Goal: Transaction & Acquisition: Purchase product/service

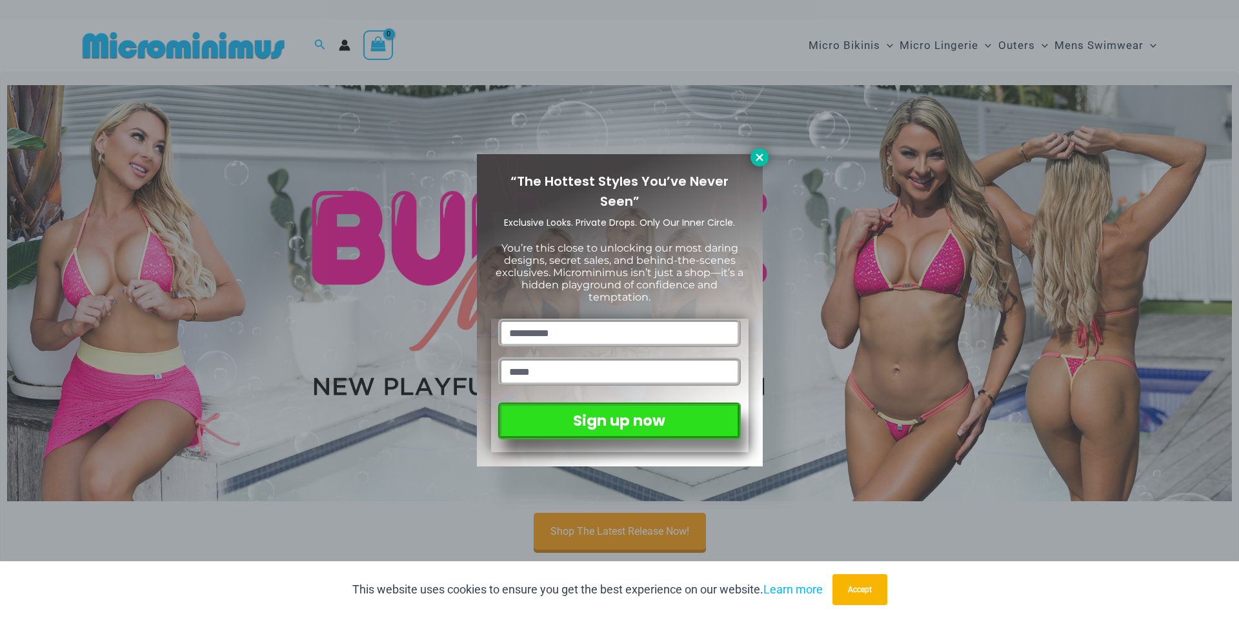
click at [759, 156] on icon at bounding box center [759, 157] width 7 height 7
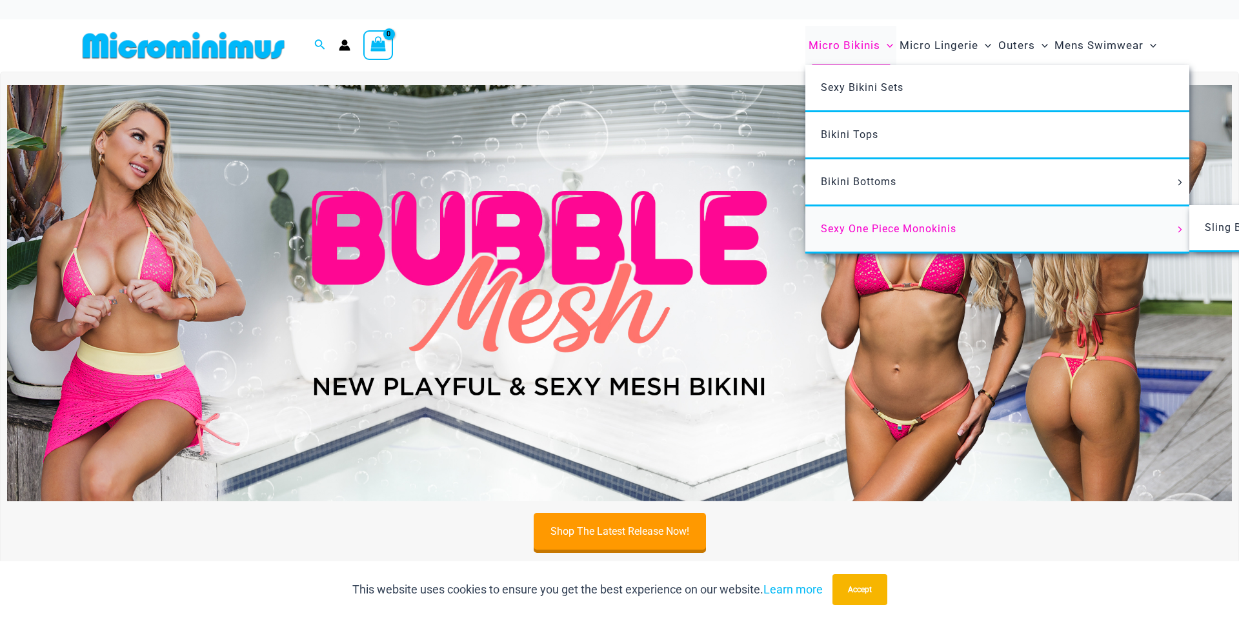
click at [866, 225] on span "Sexy One Piece Monokinis" at bounding box center [889, 229] width 136 height 12
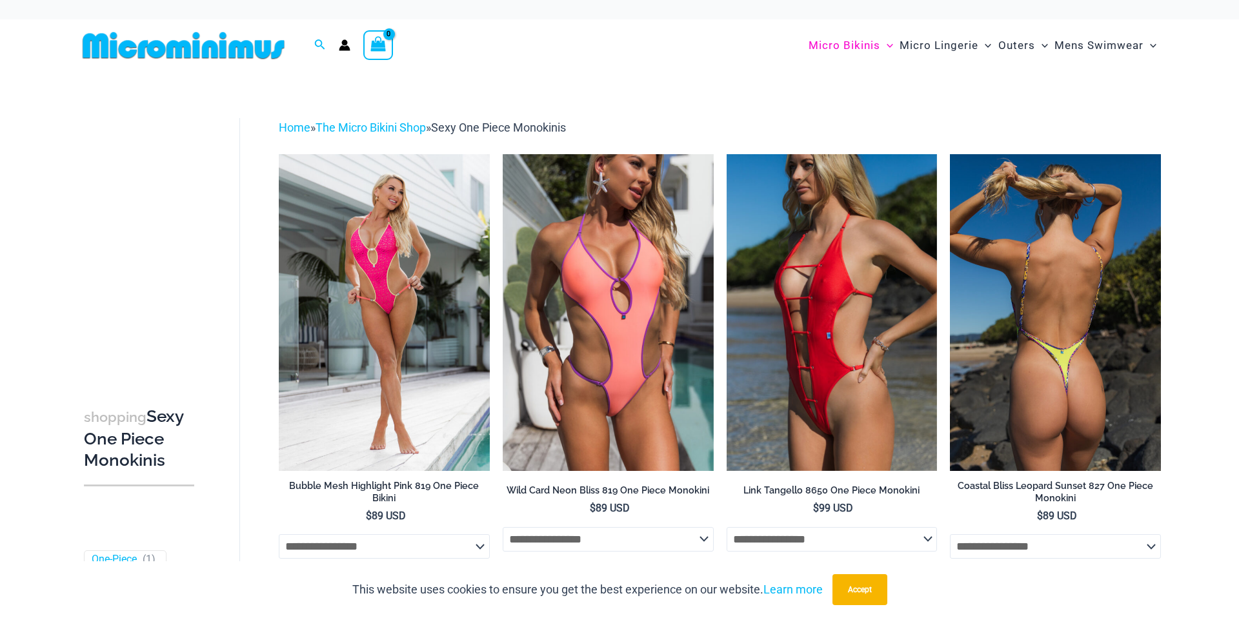
click at [1116, 217] on img at bounding box center [1055, 312] width 211 height 316
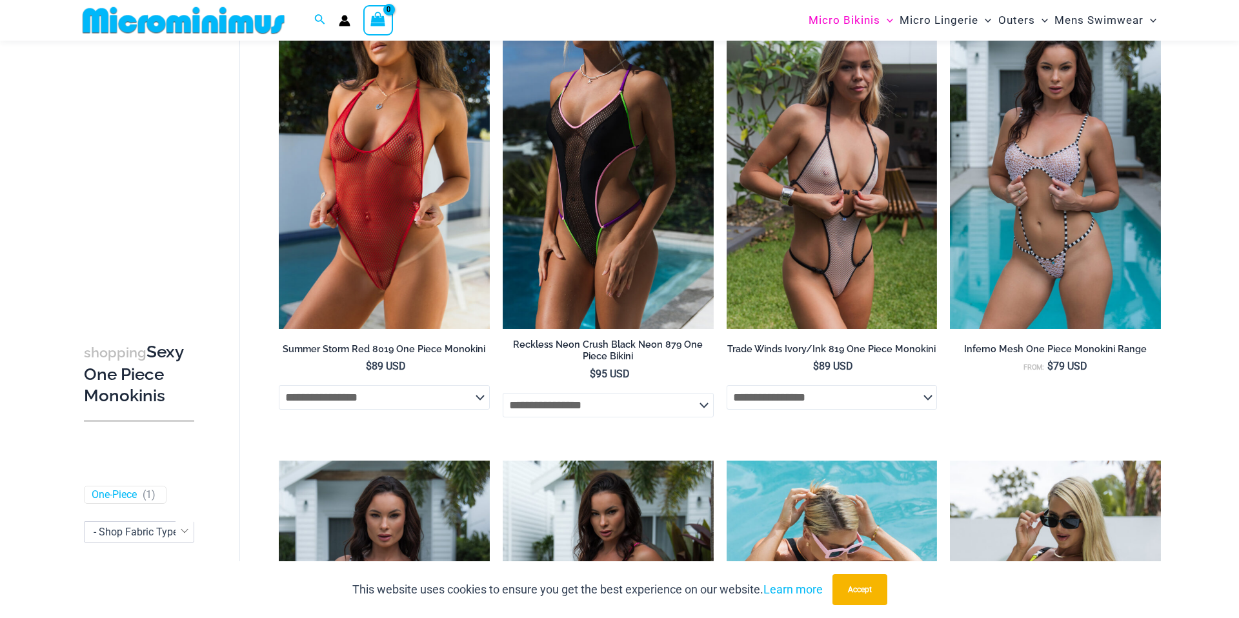
scroll to position [582, 0]
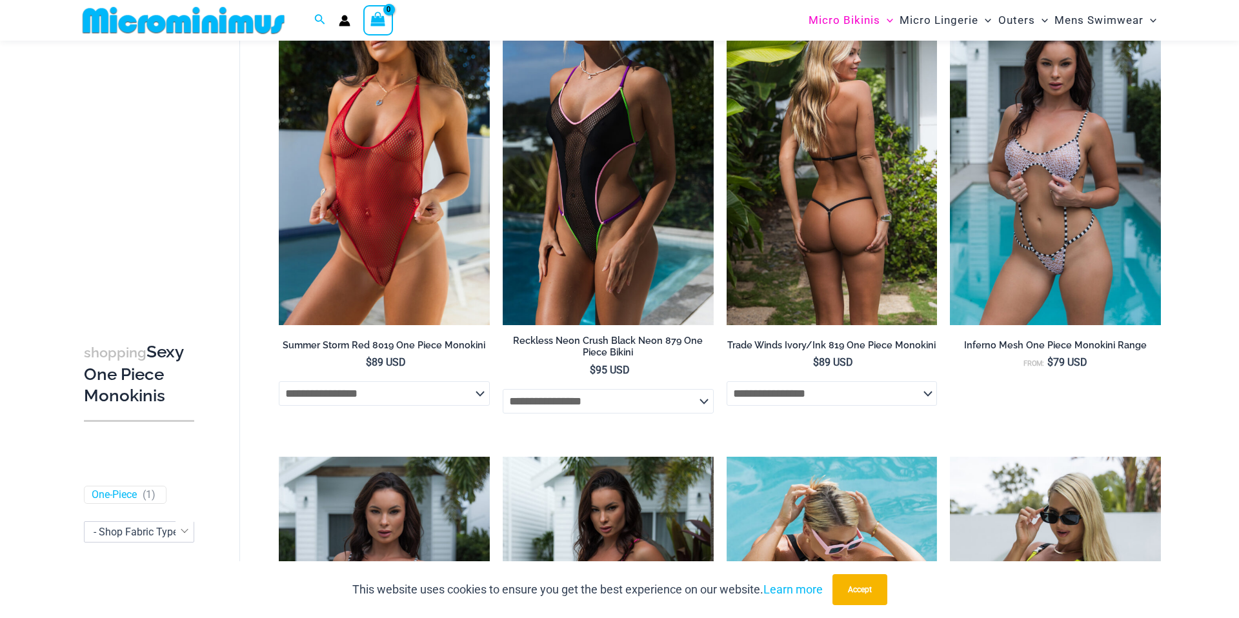
click at [849, 218] on img at bounding box center [832, 167] width 211 height 316
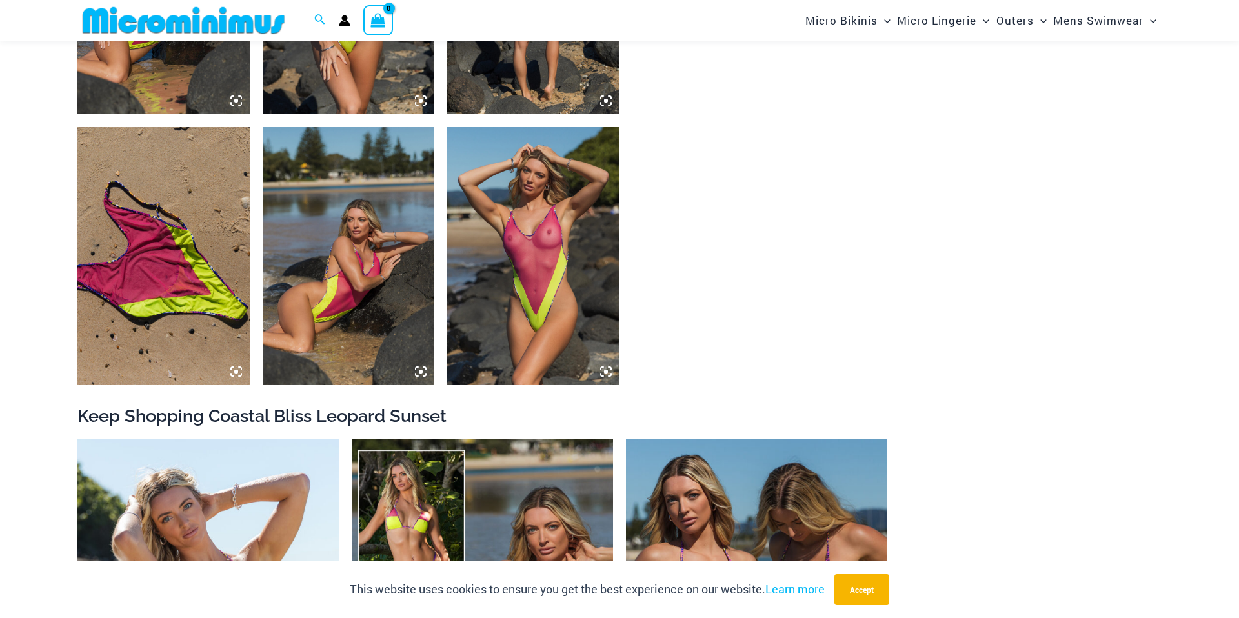
scroll to position [1354, 0]
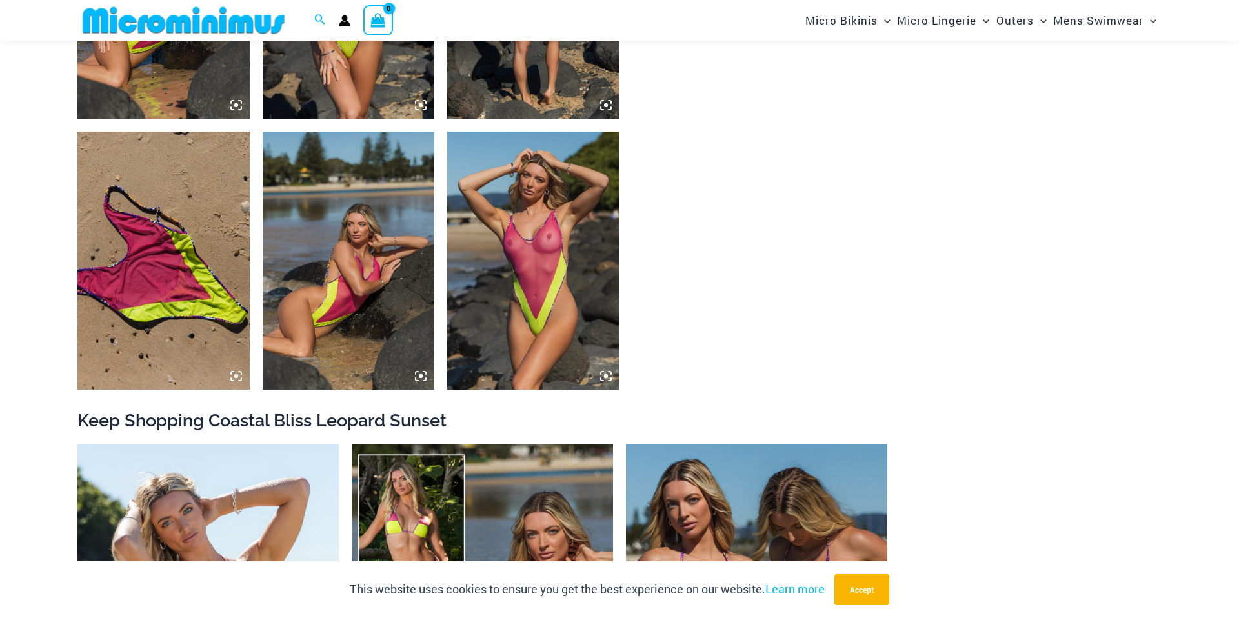
click at [174, 232] on img at bounding box center [163, 261] width 172 height 258
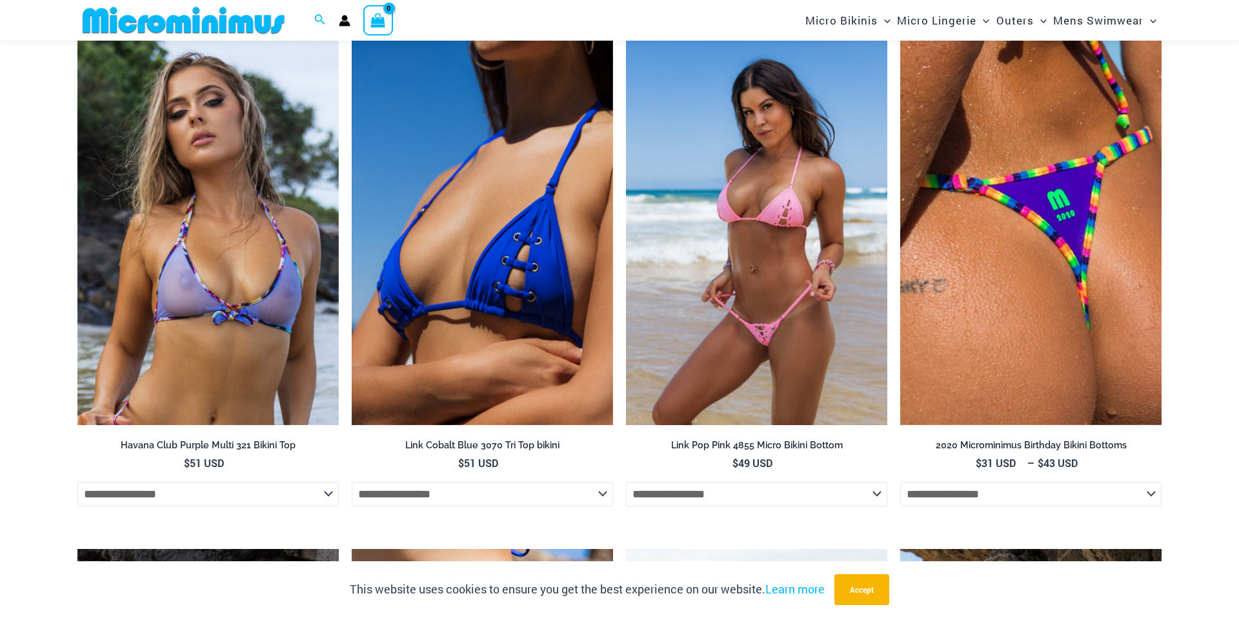
scroll to position [2542, 0]
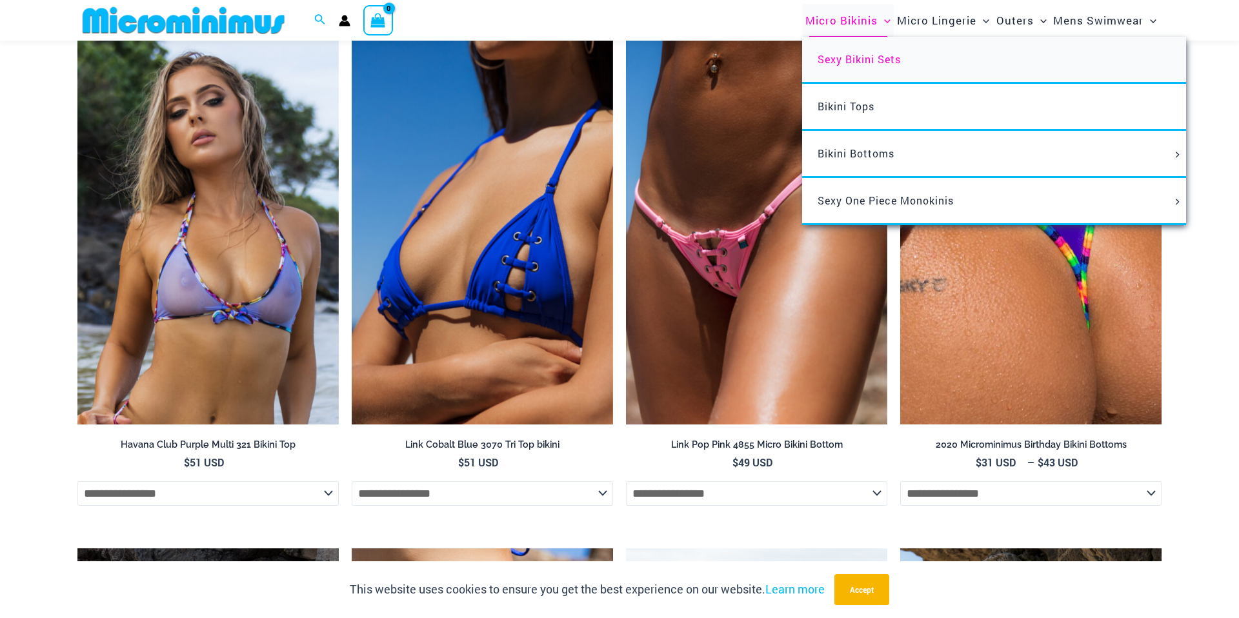
click at [843, 61] on span "Sexy Bikini Sets" at bounding box center [859, 59] width 83 height 14
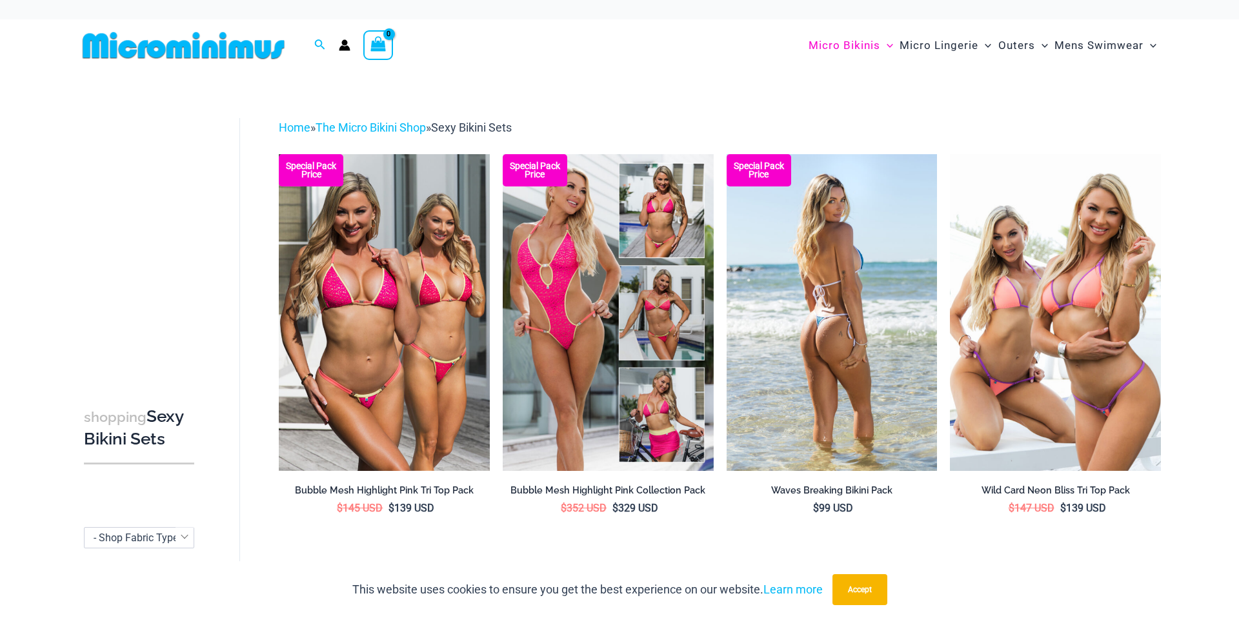
click at [841, 238] on img at bounding box center [832, 312] width 211 height 316
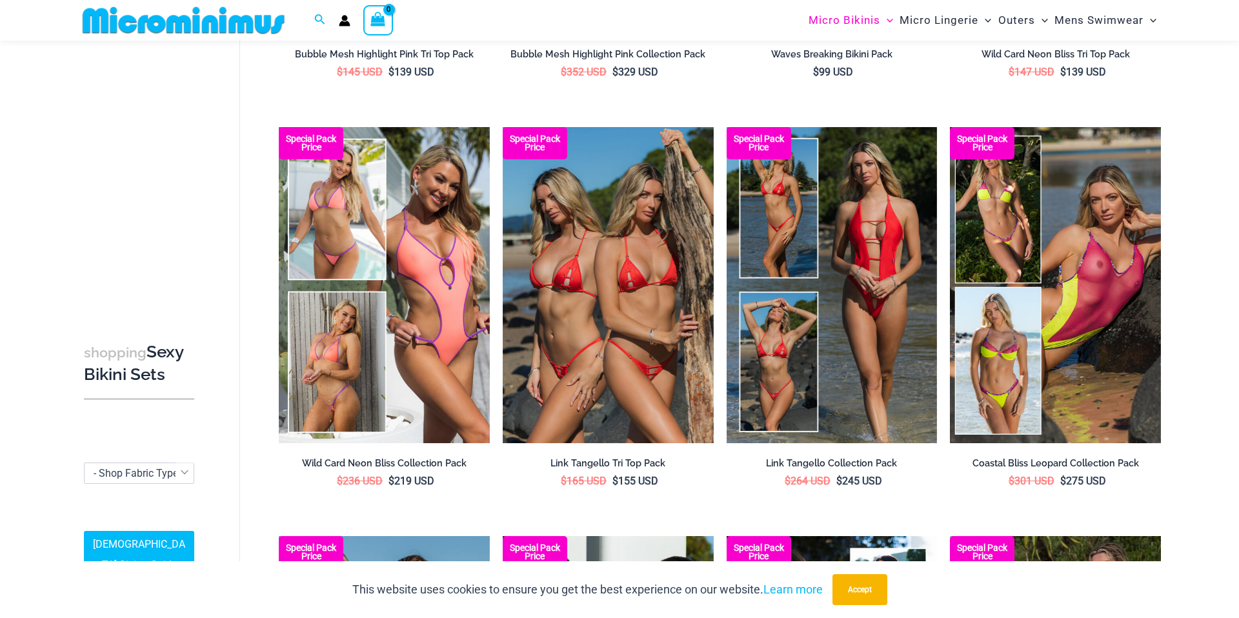
scroll to position [425, 0]
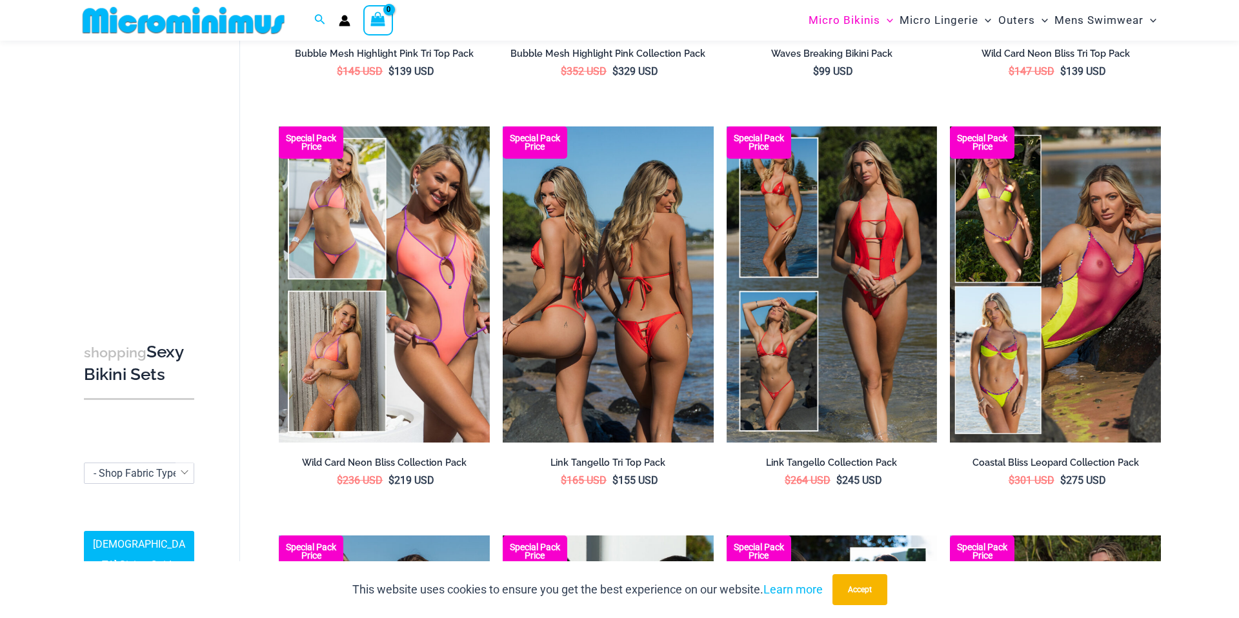
click at [648, 323] on img at bounding box center [608, 285] width 211 height 316
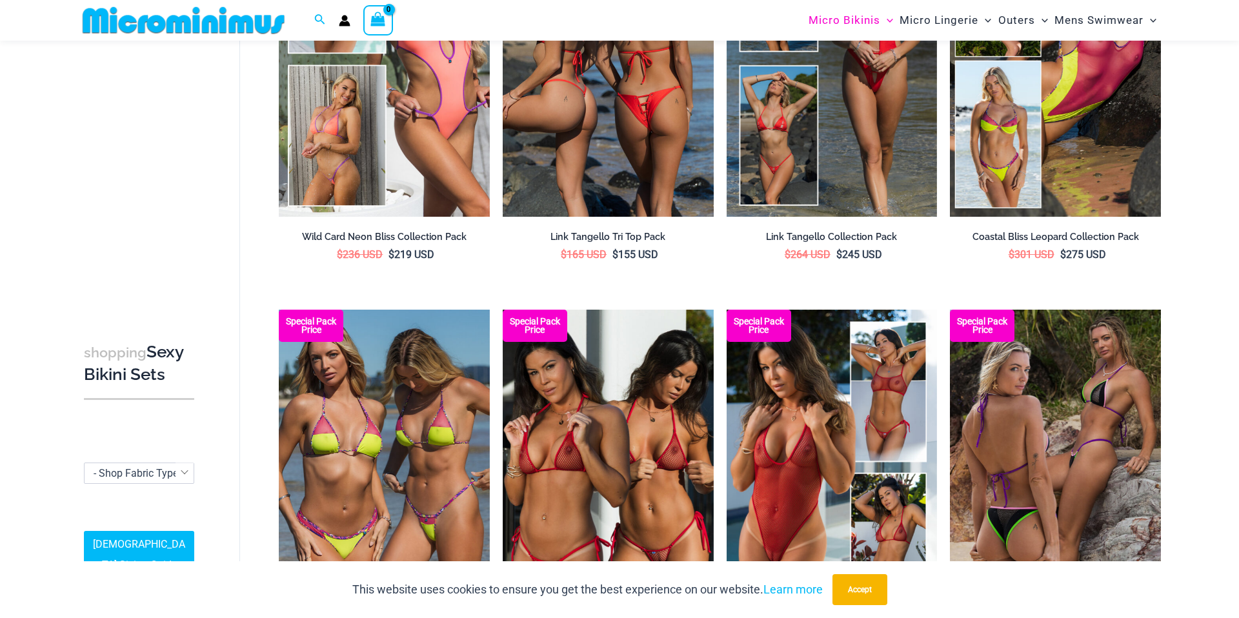
scroll to position [653, 0]
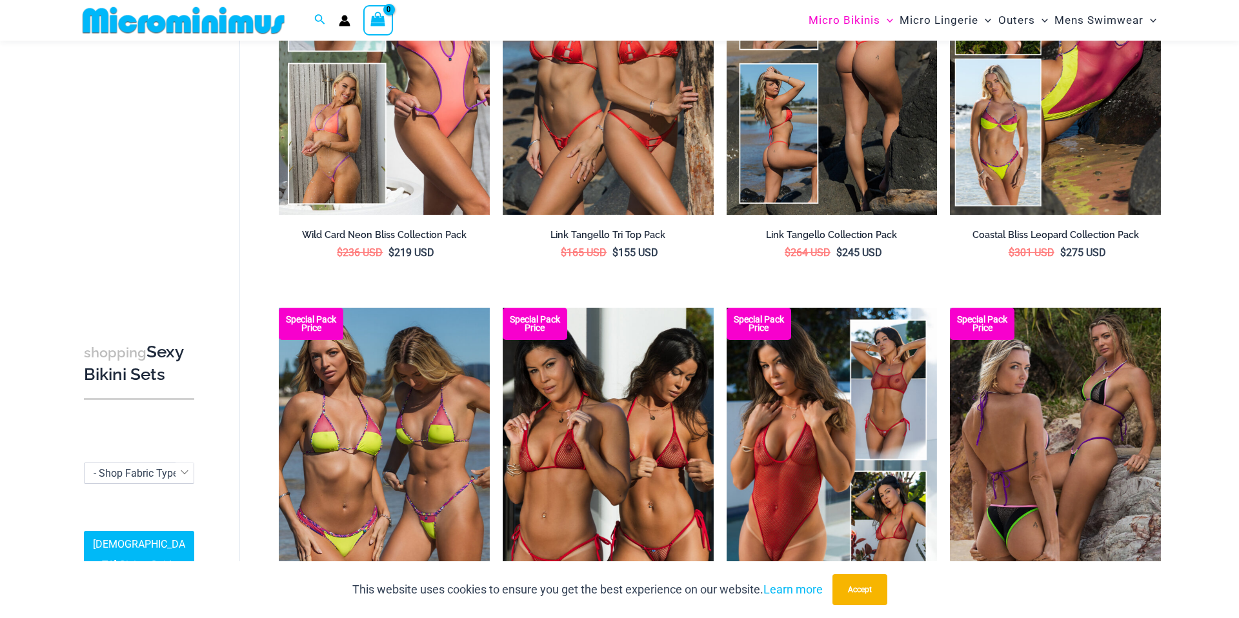
click at [850, 64] on img at bounding box center [832, 57] width 211 height 316
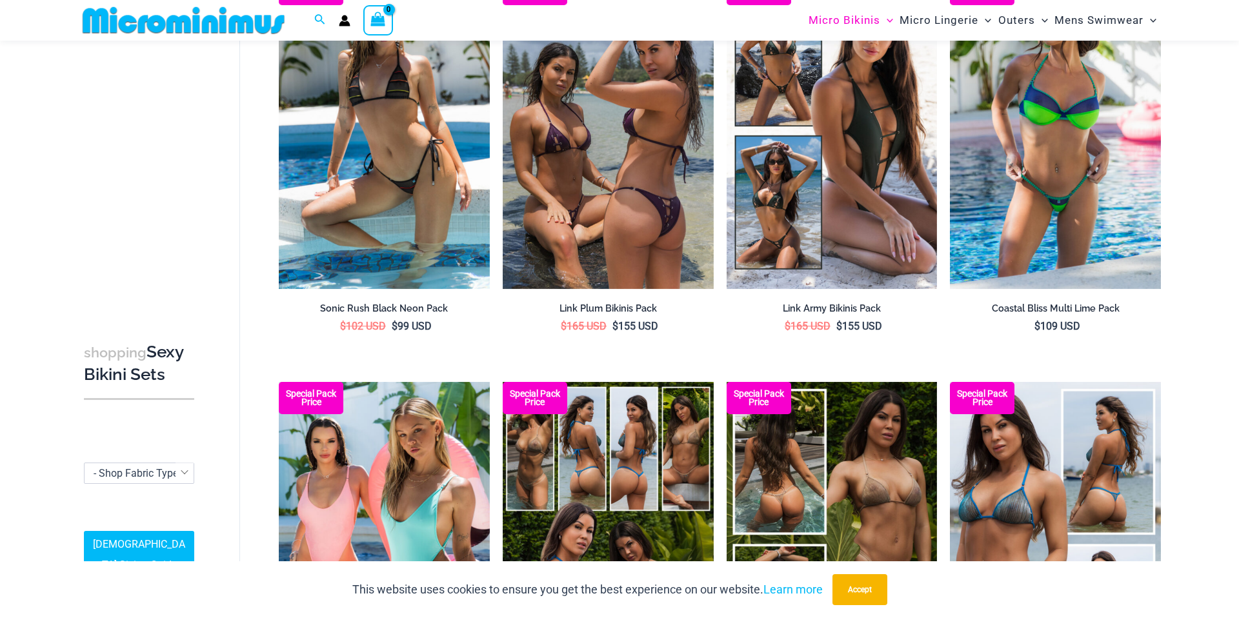
scroll to position [2625, 0]
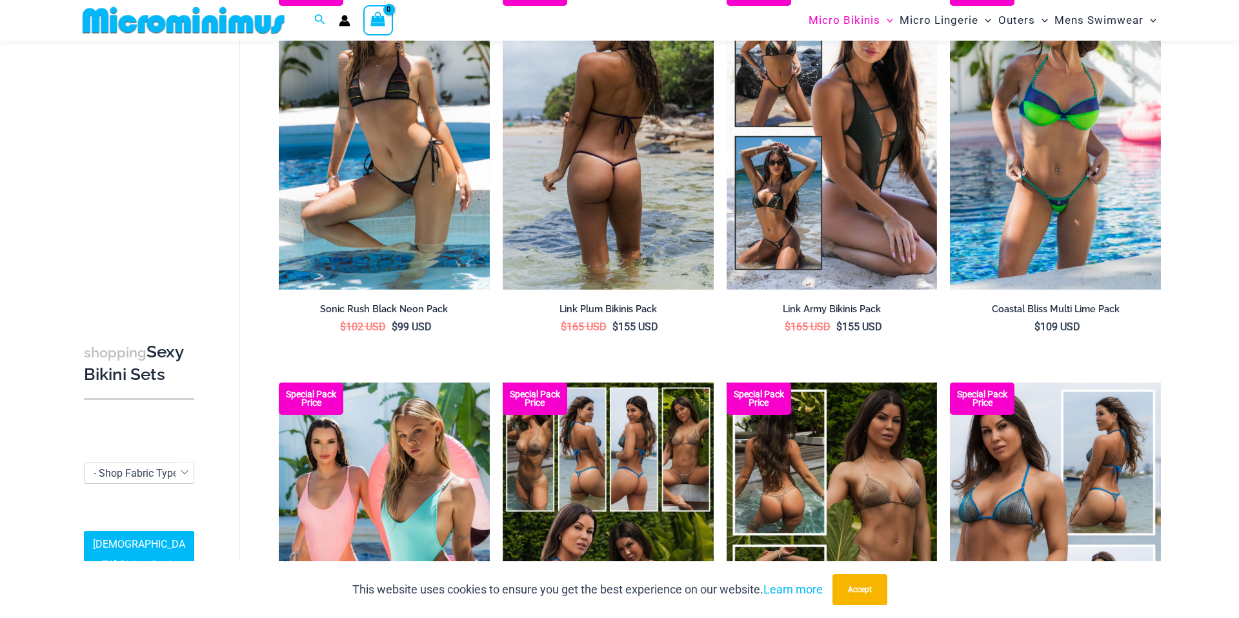
click at [646, 141] on img at bounding box center [608, 132] width 211 height 316
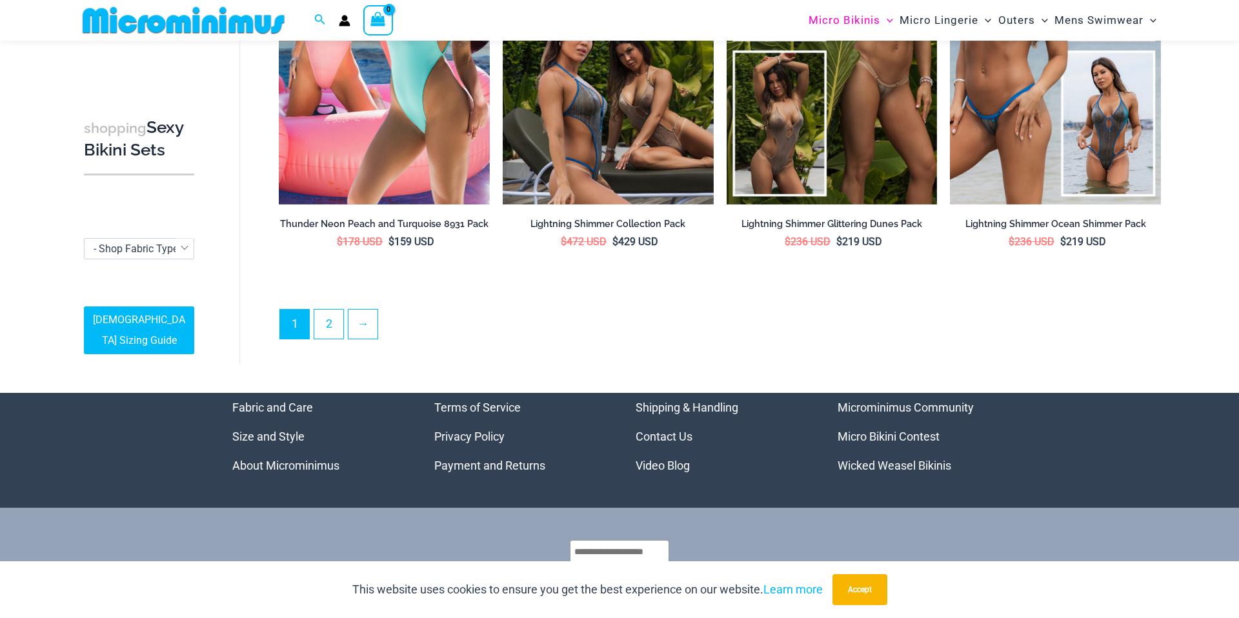
scroll to position [3121, 0]
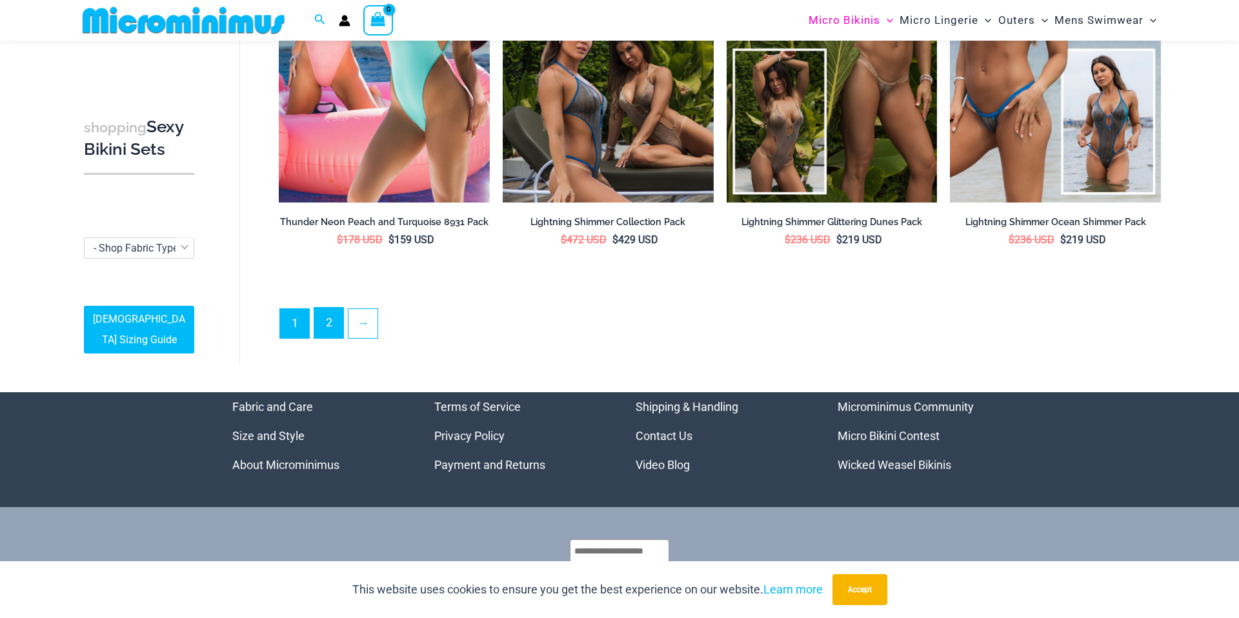
click at [321, 326] on link "2" at bounding box center [328, 323] width 29 height 30
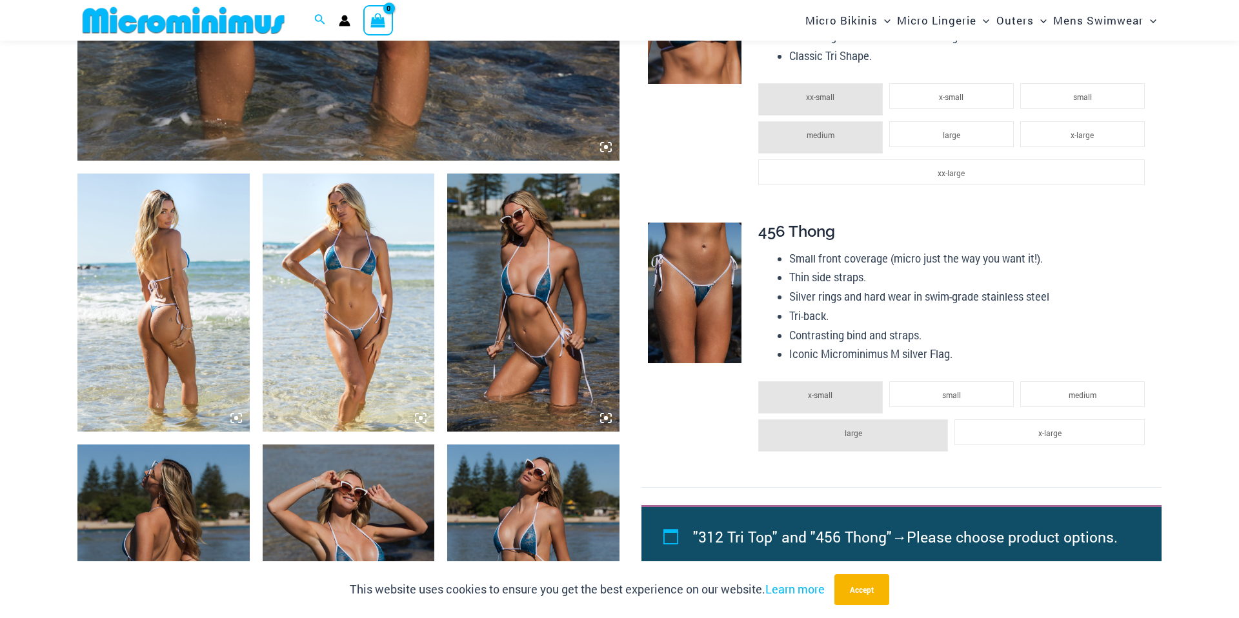
scroll to position [773, 0]
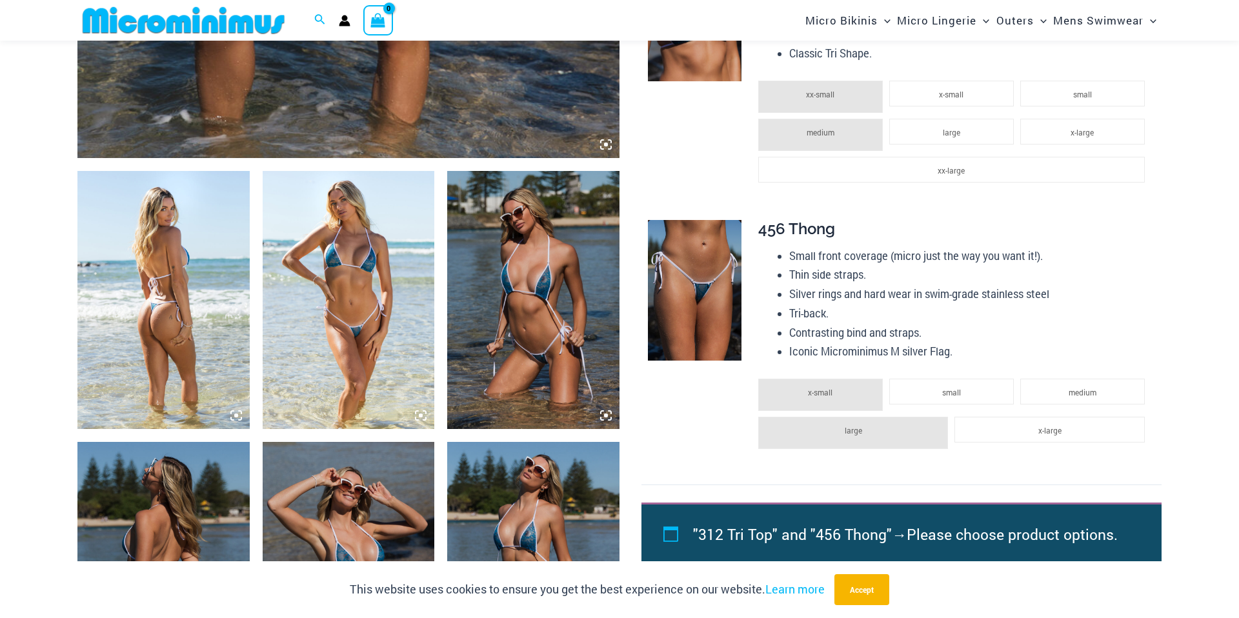
click at [316, 311] on img at bounding box center [349, 300] width 172 height 258
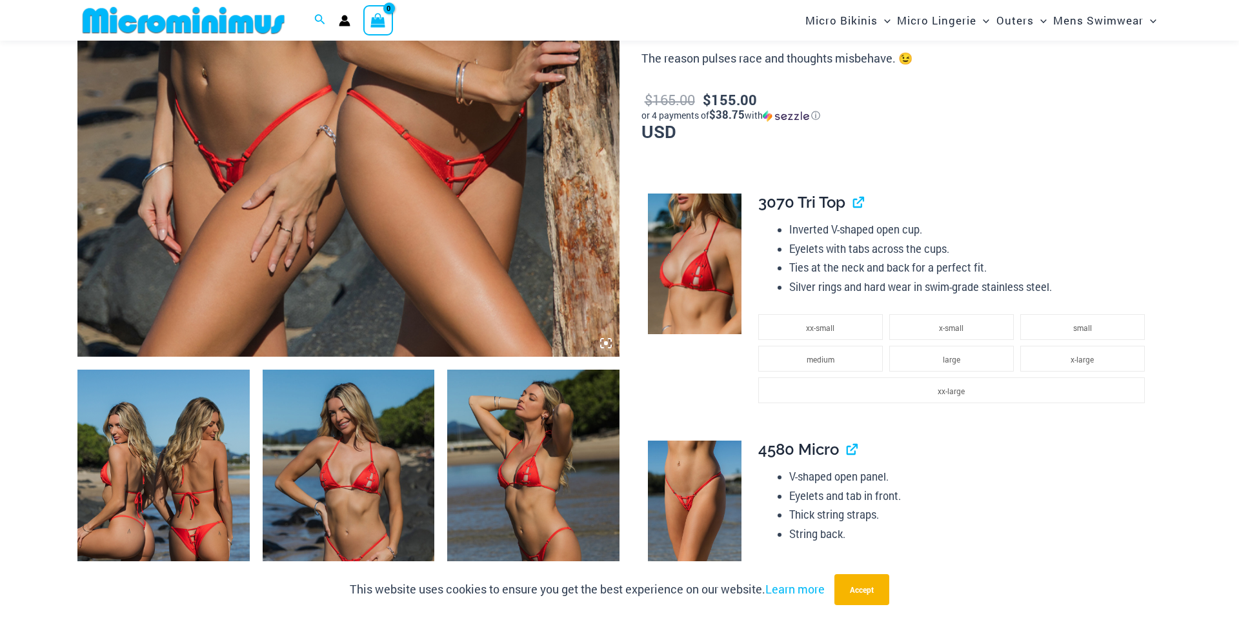
scroll to position [576, 0]
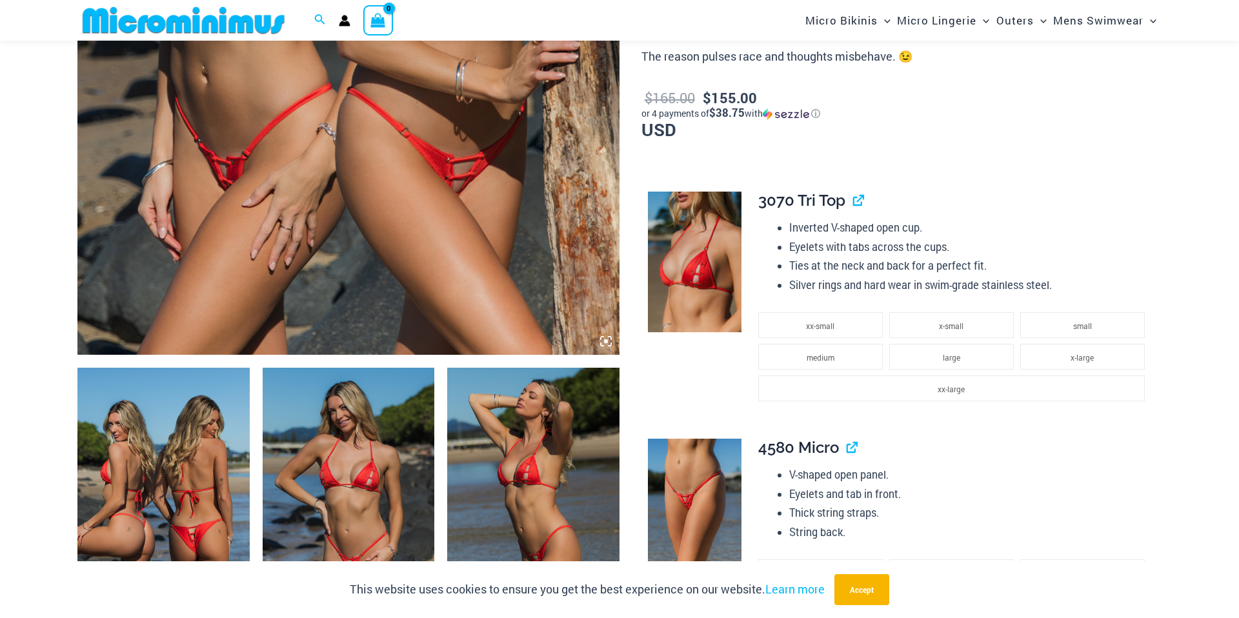
click at [333, 449] on img at bounding box center [349, 497] width 172 height 258
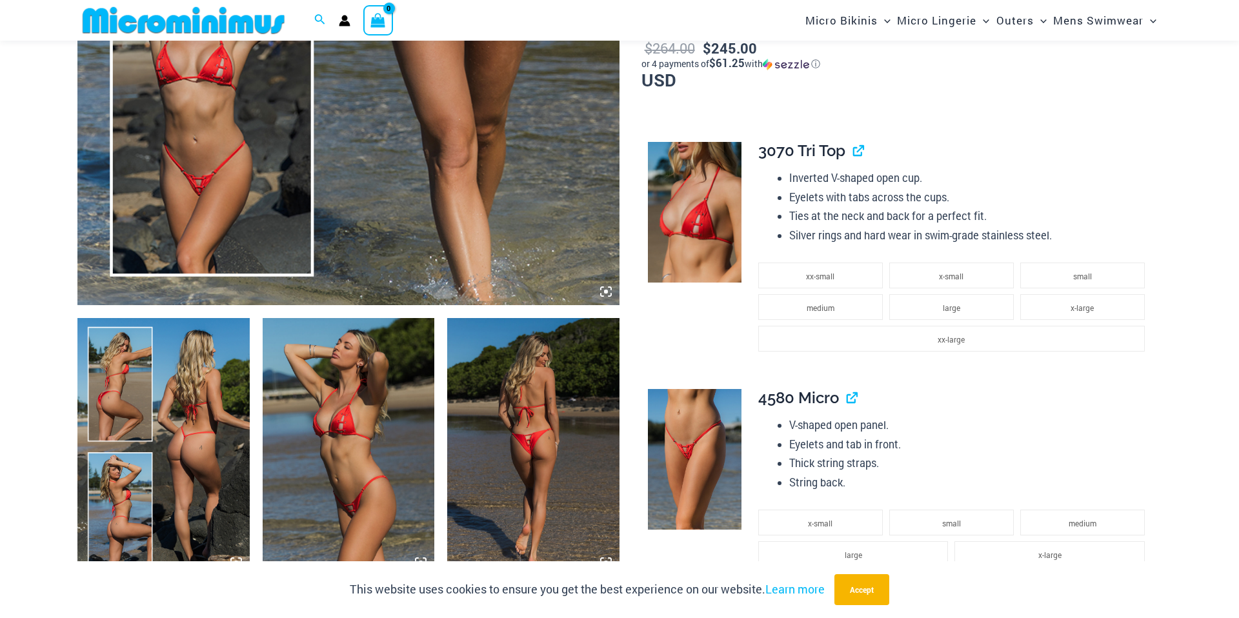
scroll to position [627, 0]
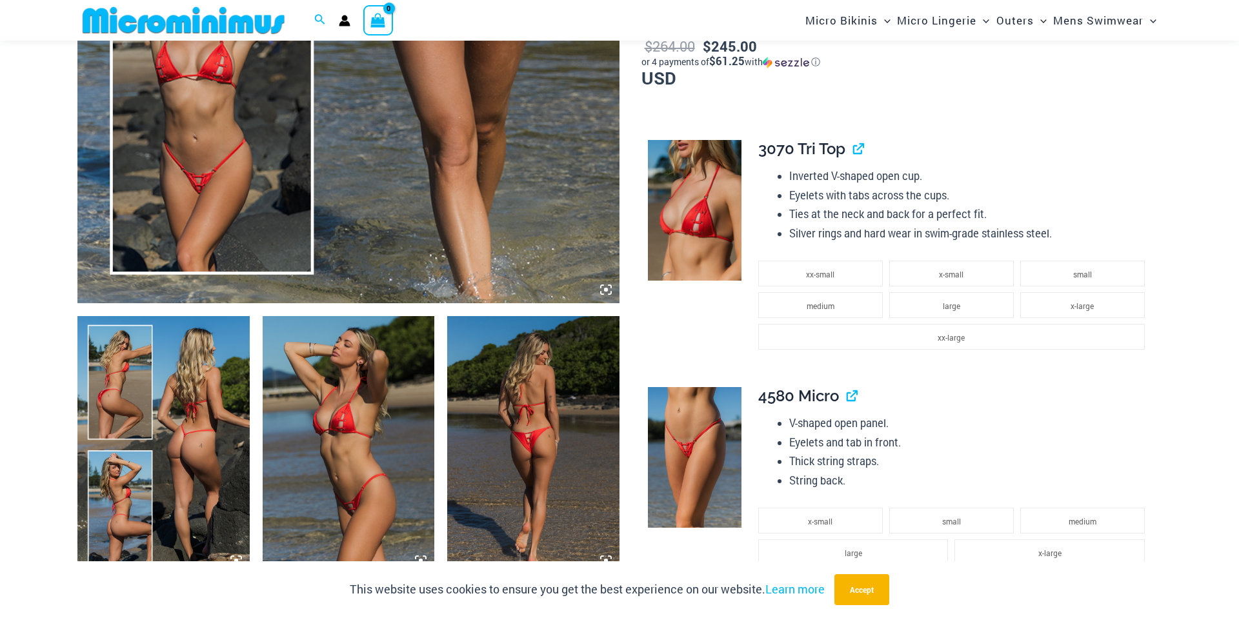
click at [373, 437] on img at bounding box center [349, 445] width 172 height 258
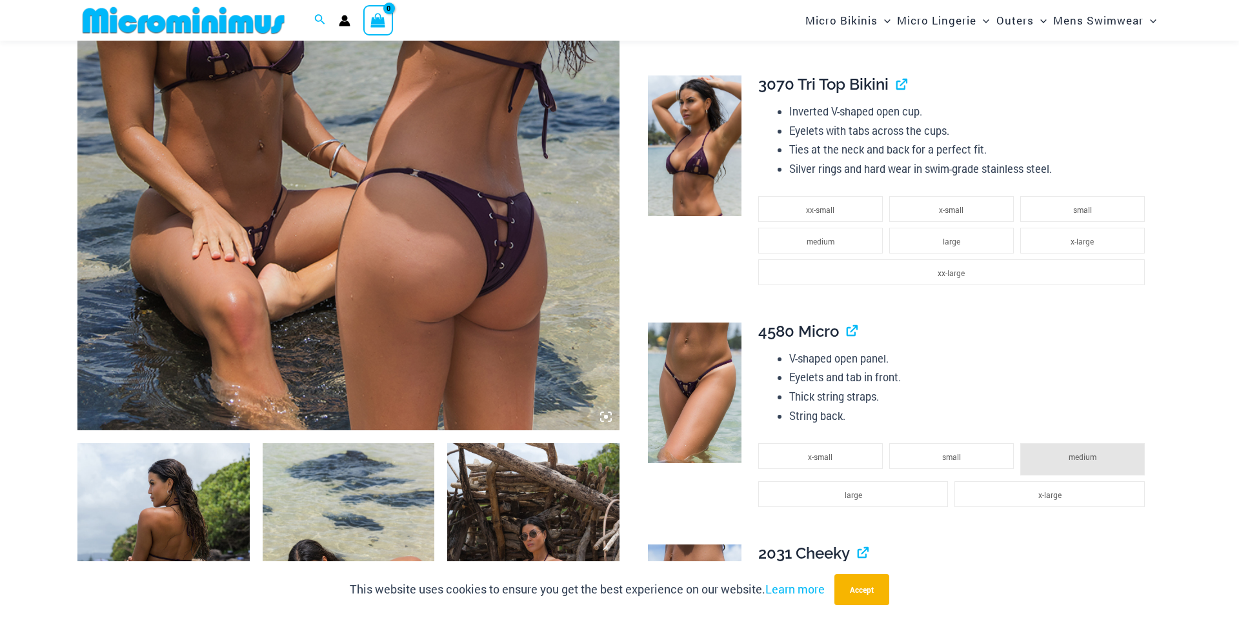
scroll to position [502, 0]
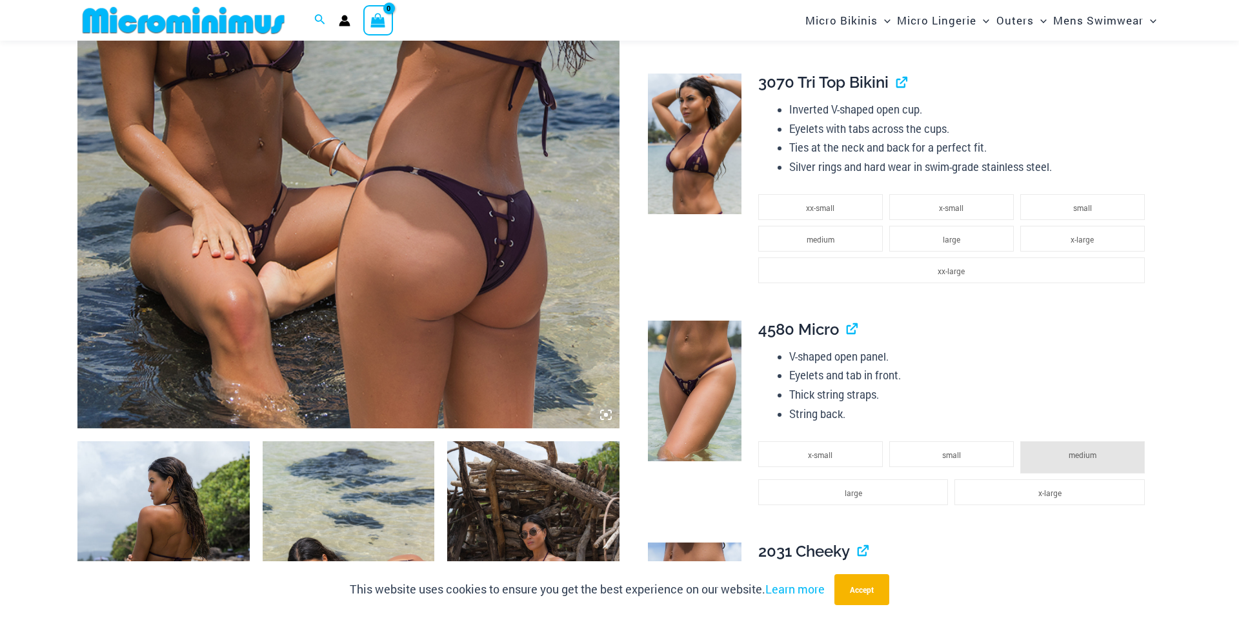
click at [206, 488] on img at bounding box center [163, 571] width 172 height 258
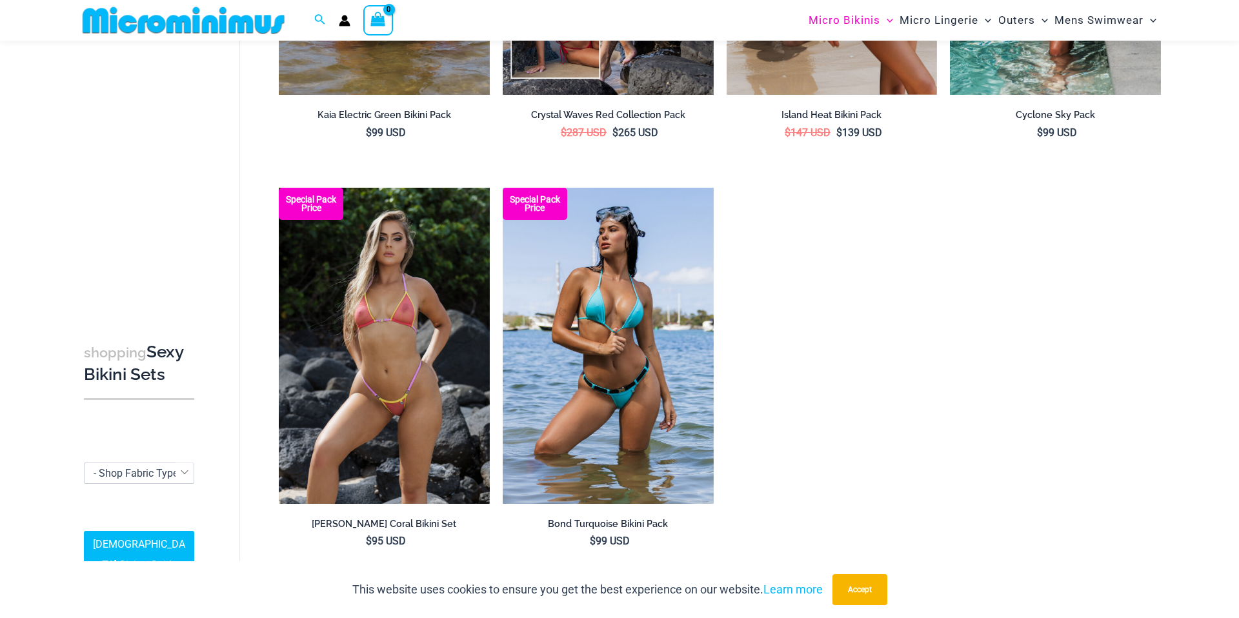
scroll to position [1596, 0]
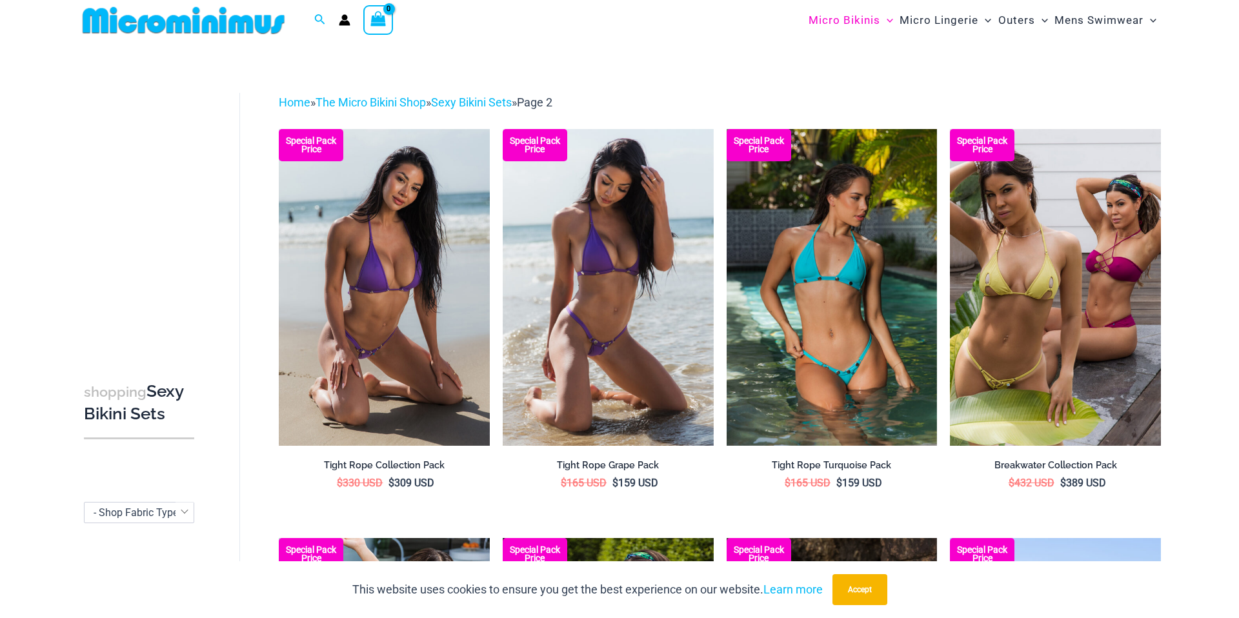
scroll to position [0, 0]
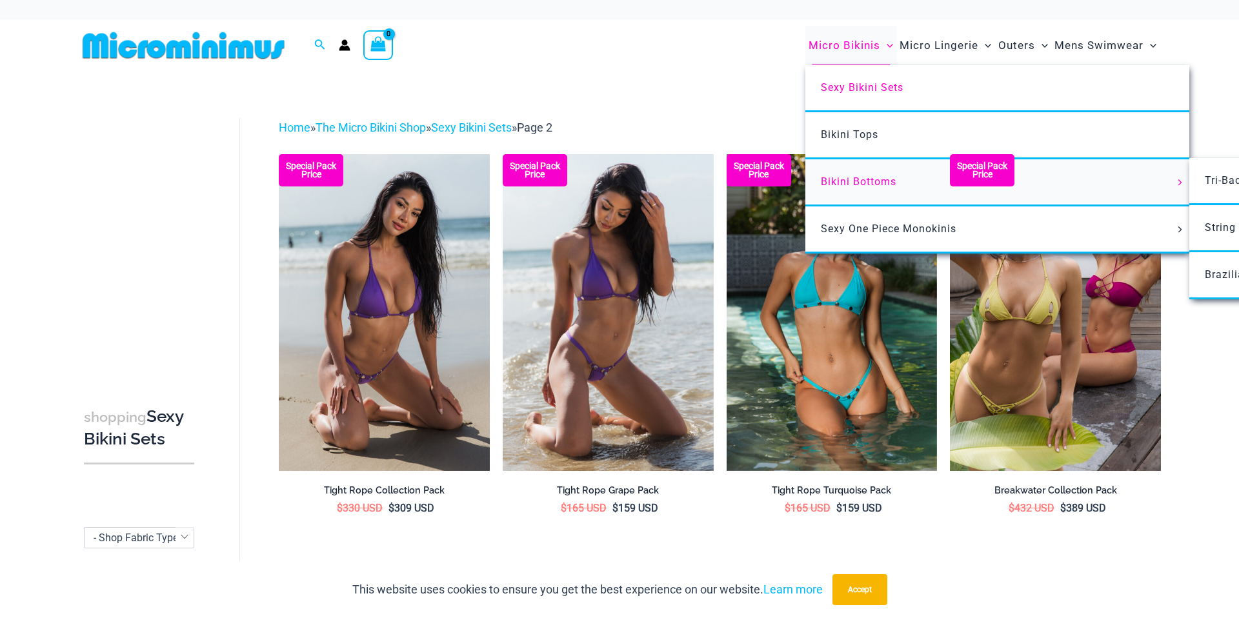
click at [865, 184] on span "Bikini Bottoms" at bounding box center [859, 182] width 76 height 12
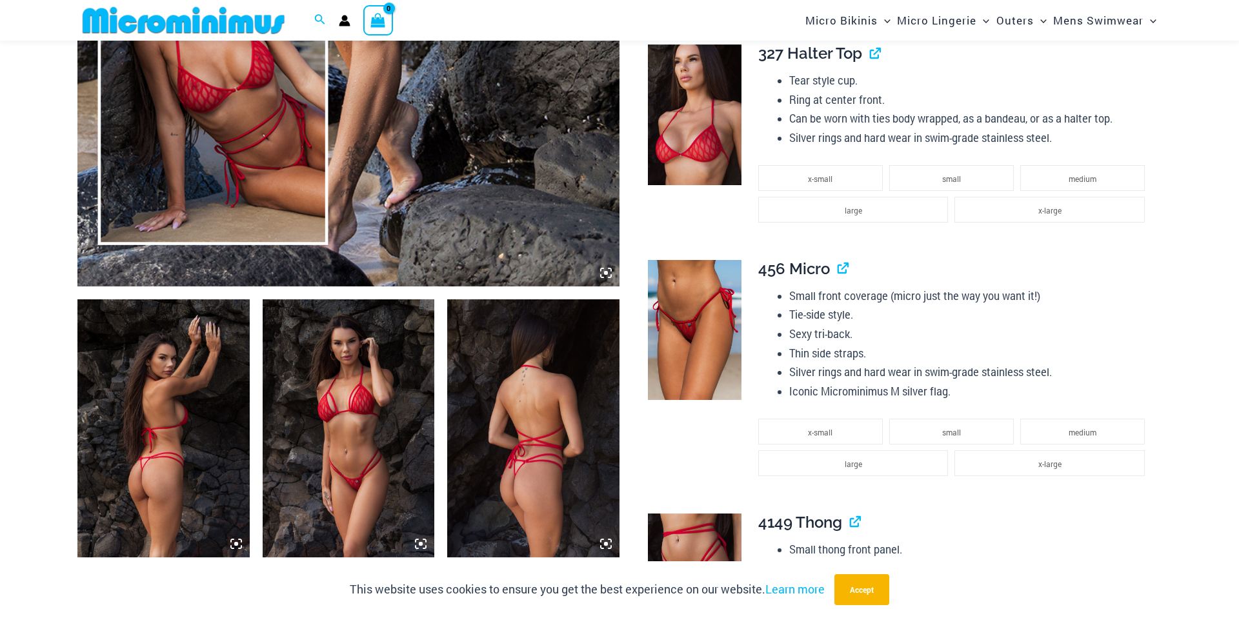
scroll to position [647, 0]
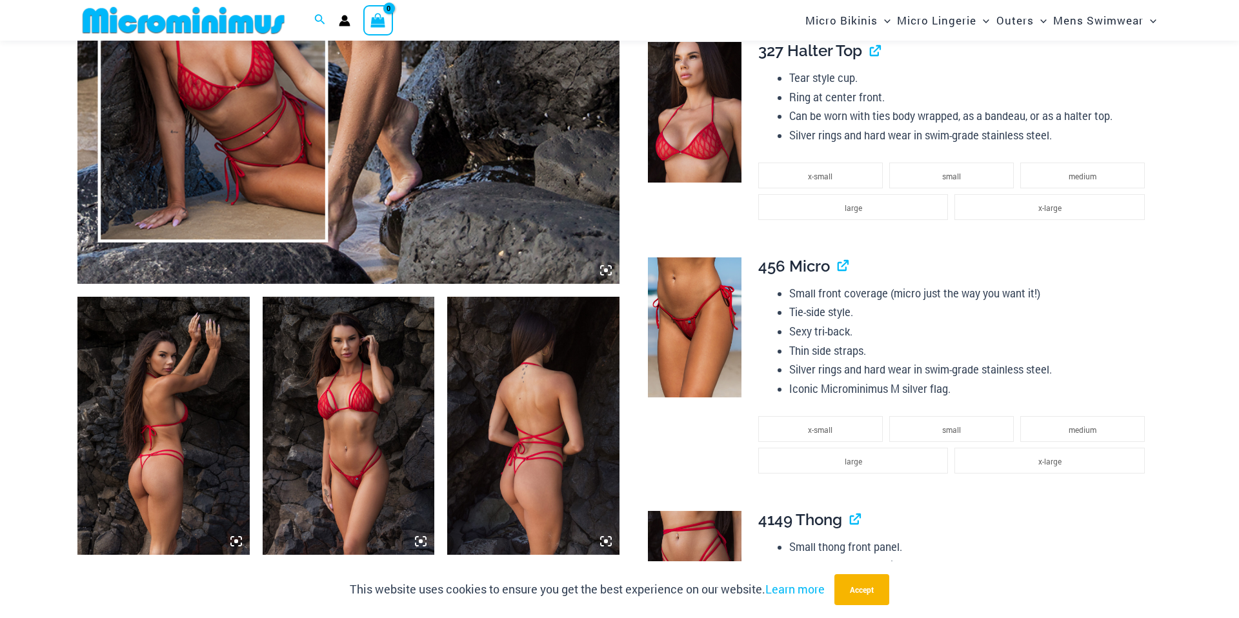
click at [490, 331] on img at bounding box center [533, 426] width 172 height 258
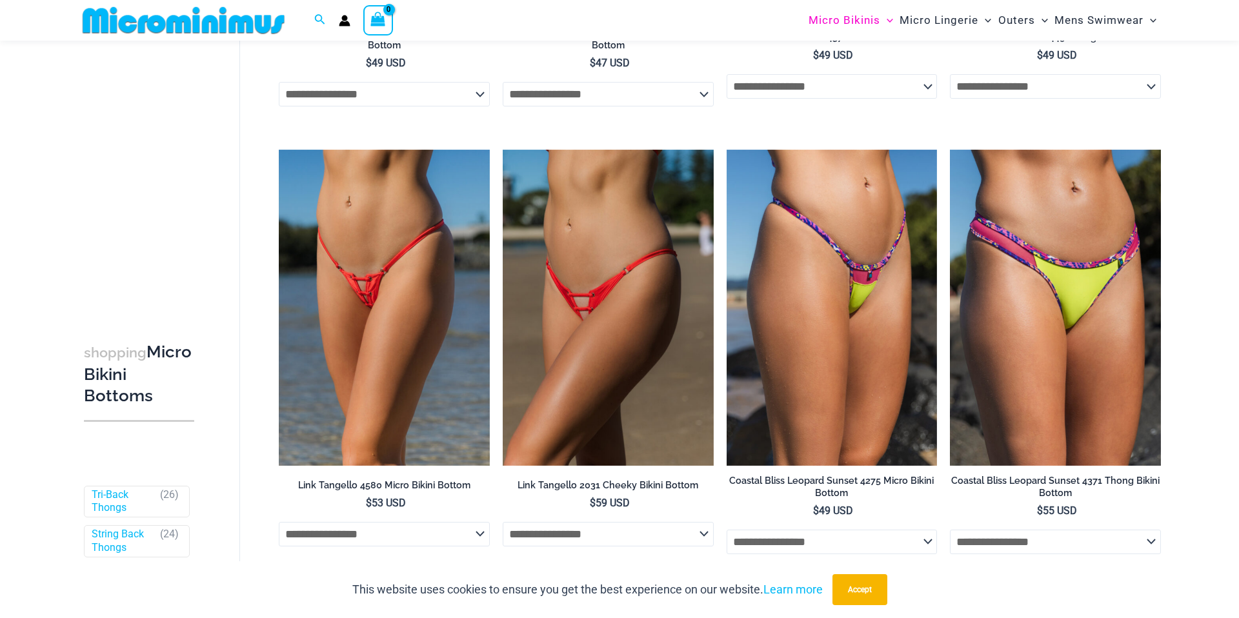
scroll to position [986, 0]
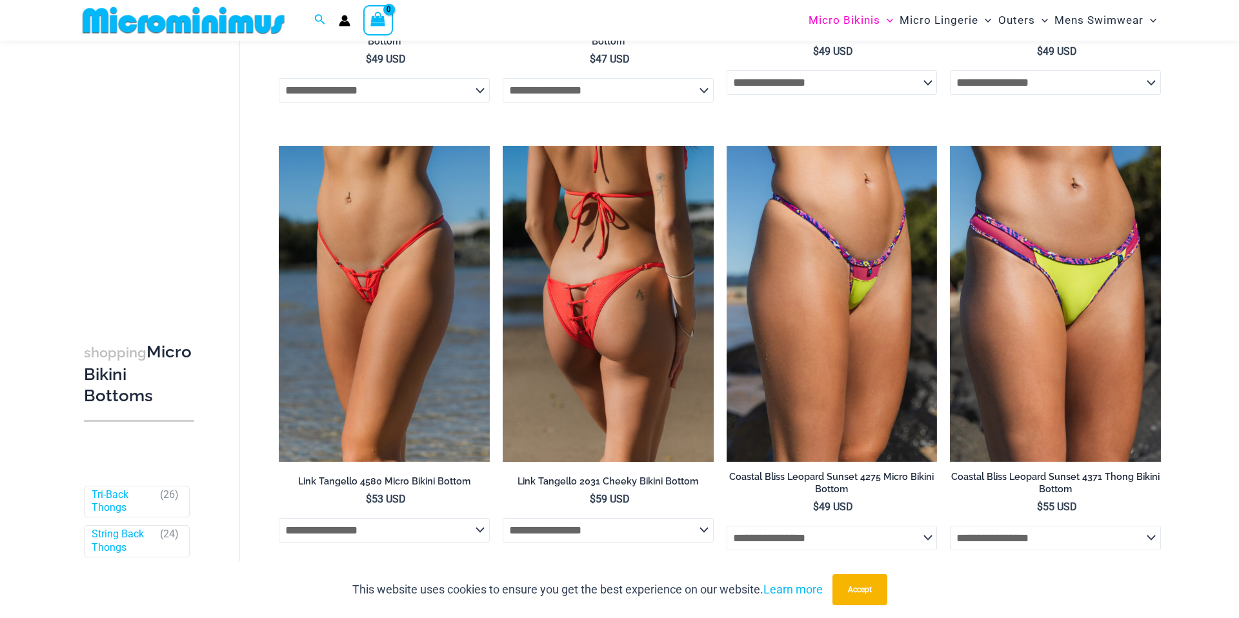
click at [521, 347] on img at bounding box center [608, 304] width 211 height 316
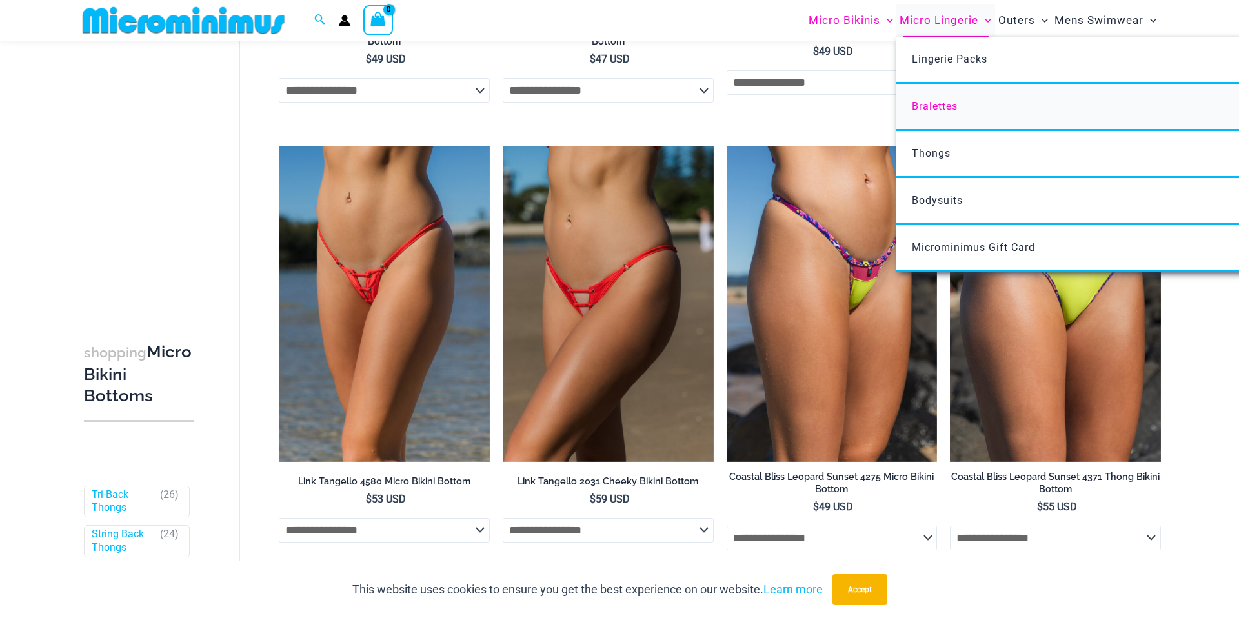
click at [936, 108] on span "Bralettes" at bounding box center [935, 106] width 46 height 12
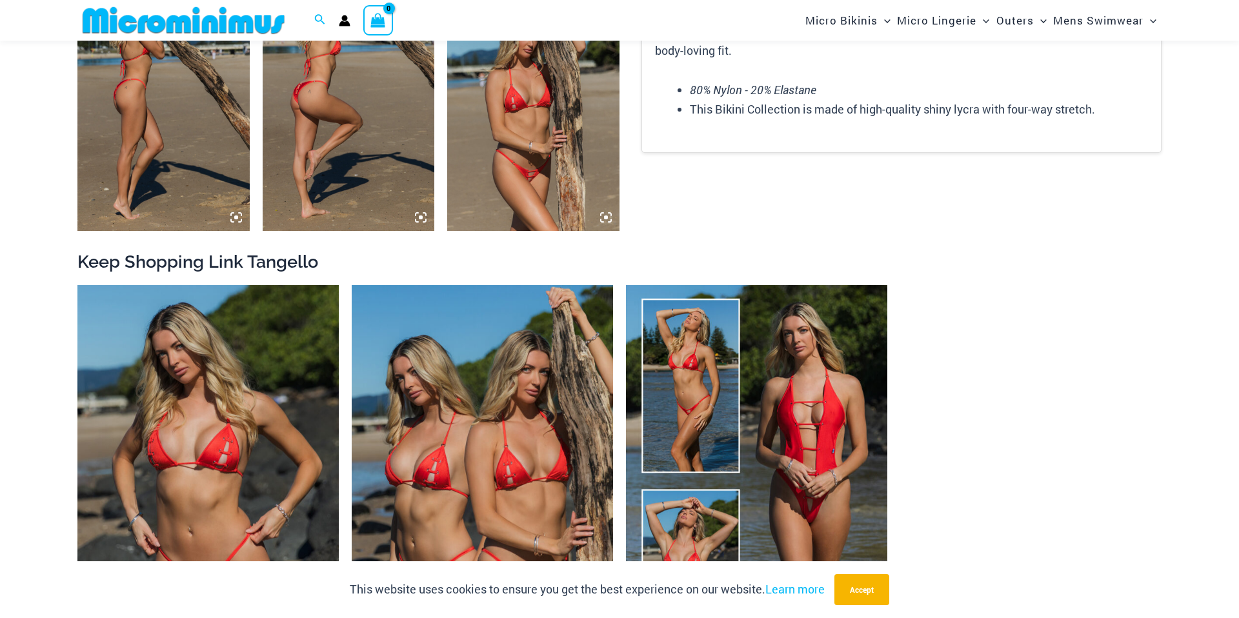
scroll to position [1243, 0]
click at [538, 159] on img at bounding box center [533, 101] width 172 height 258
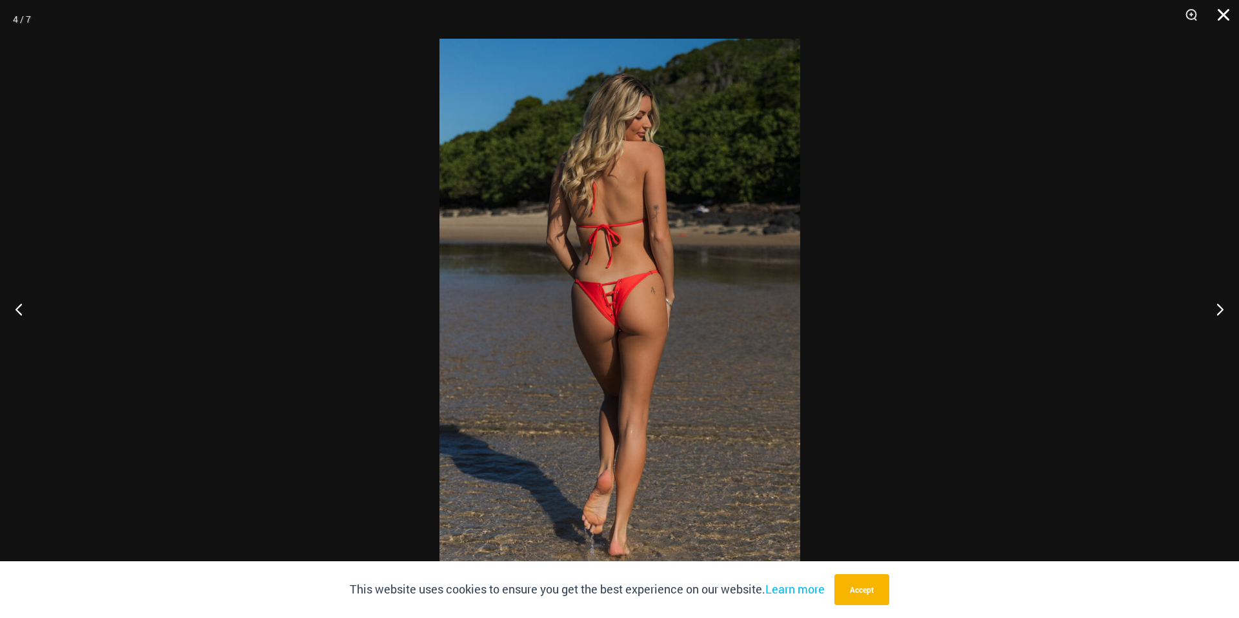
click at [1226, 21] on button "Close" at bounding box center [1219, 19] width 32 height 39
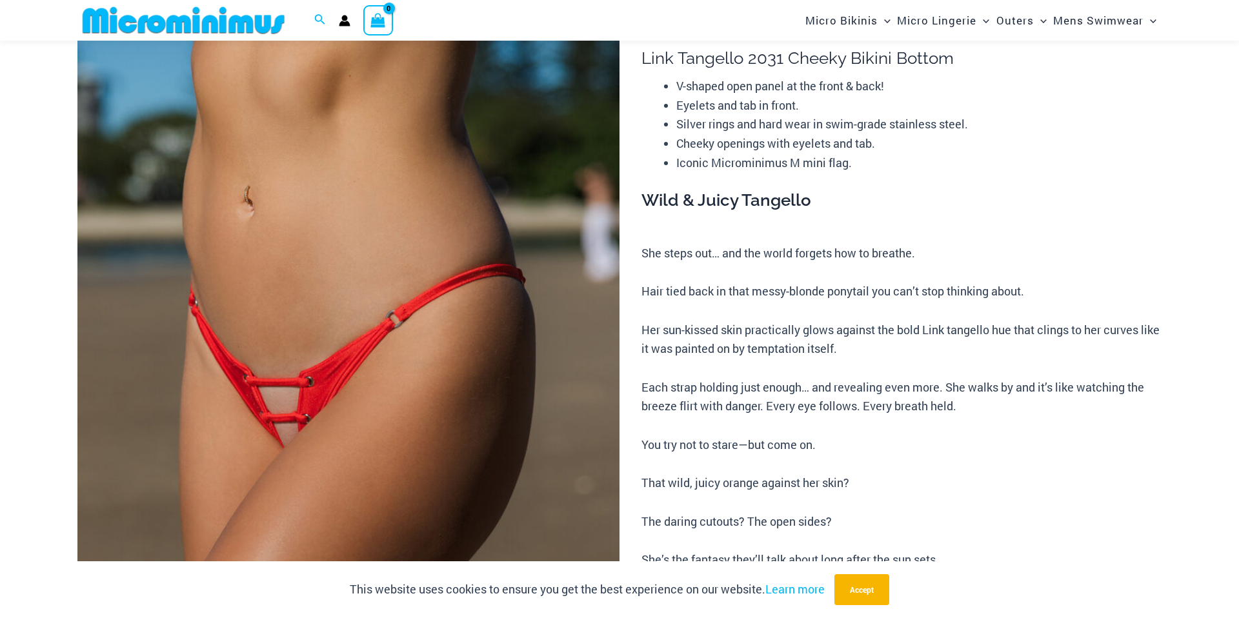
scroll to position [0, 0]
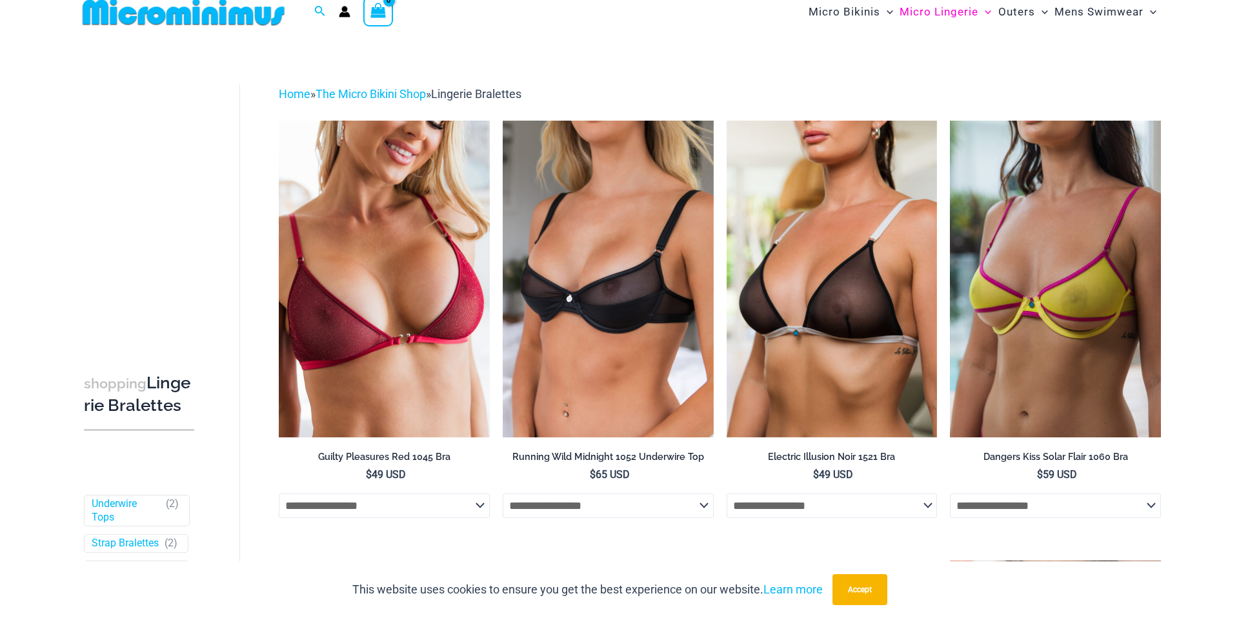
scroll to position [1, 0]
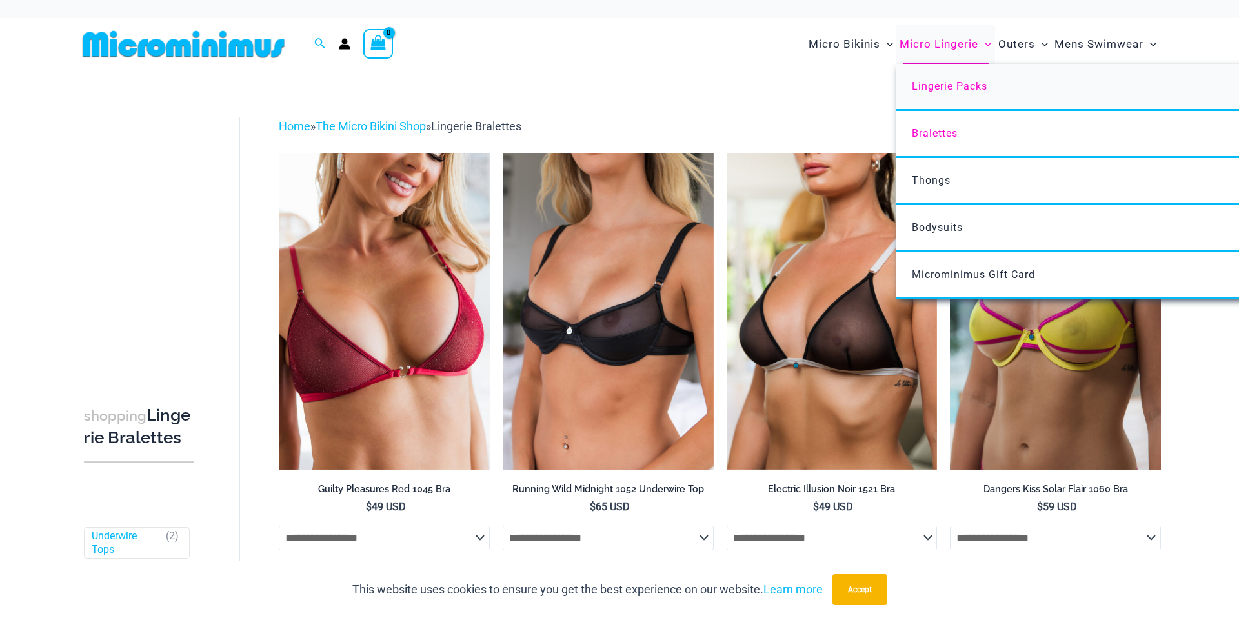
click at [931, 88] on span "Lingerie Packs" at bounding box center [950, 86] width 76 height 12
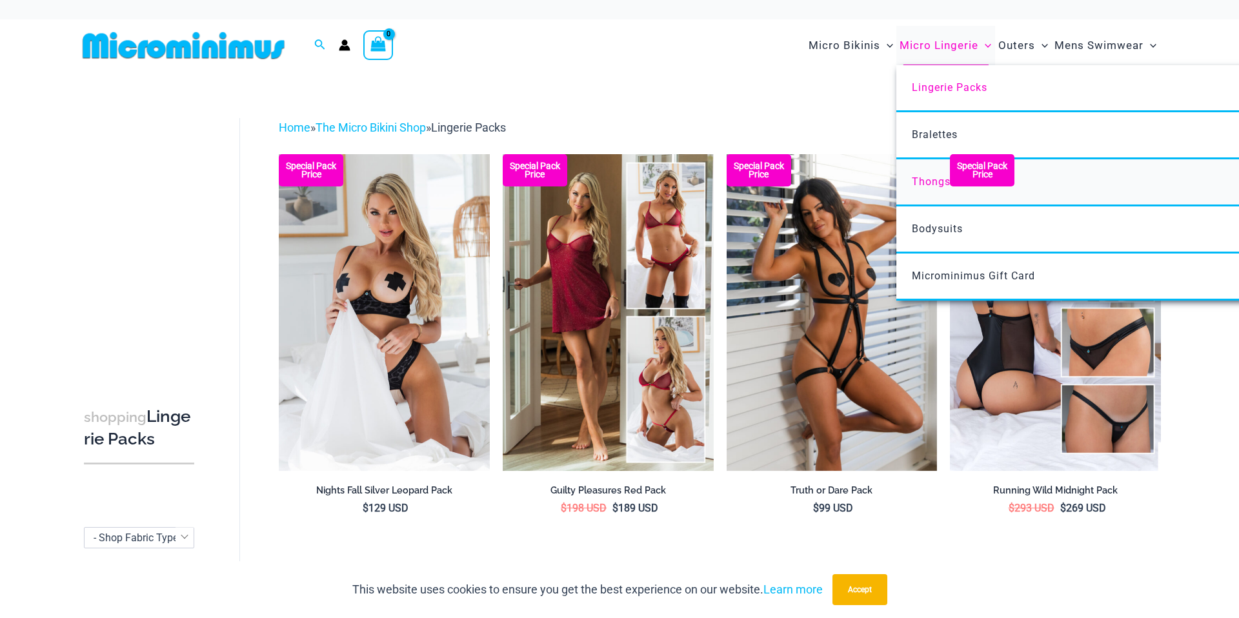
click at [924, 178] on span "Thongs" at bounding box center [931, 182] width 39 height 12
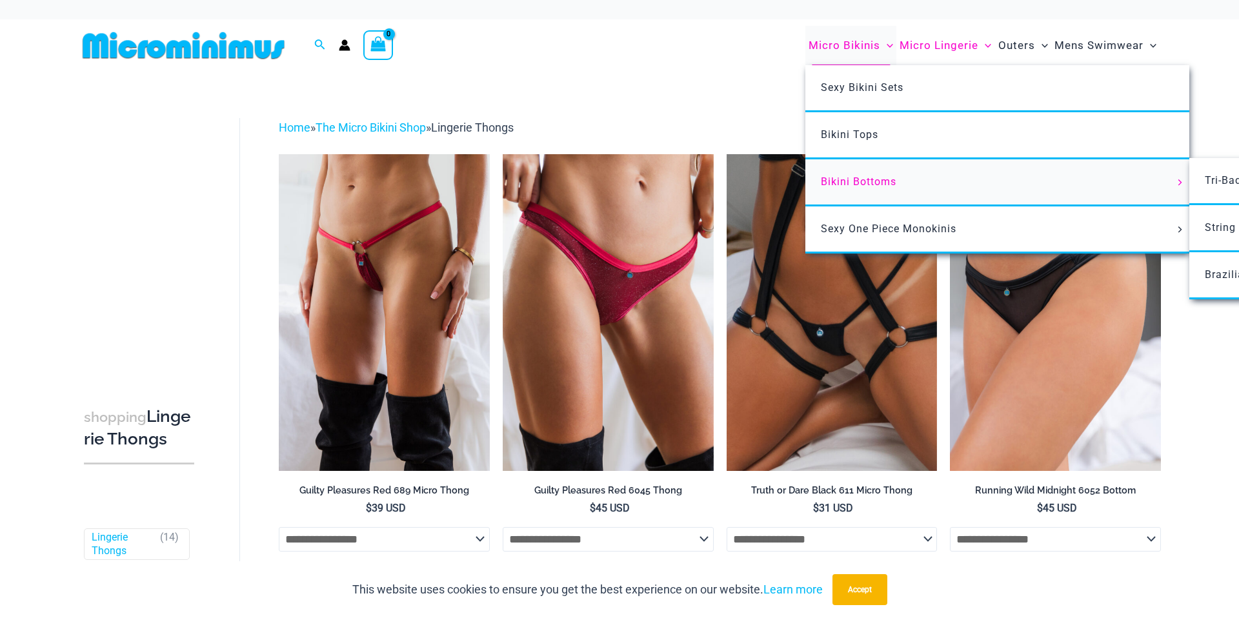
click at [837, 182] on span "Bikini Bottoms" at bounding box center [859, 182] width 76 height 12
click at [844, 187] on span "Bikini Bottoms" at bounding box center [859, 182] width 76 height 12
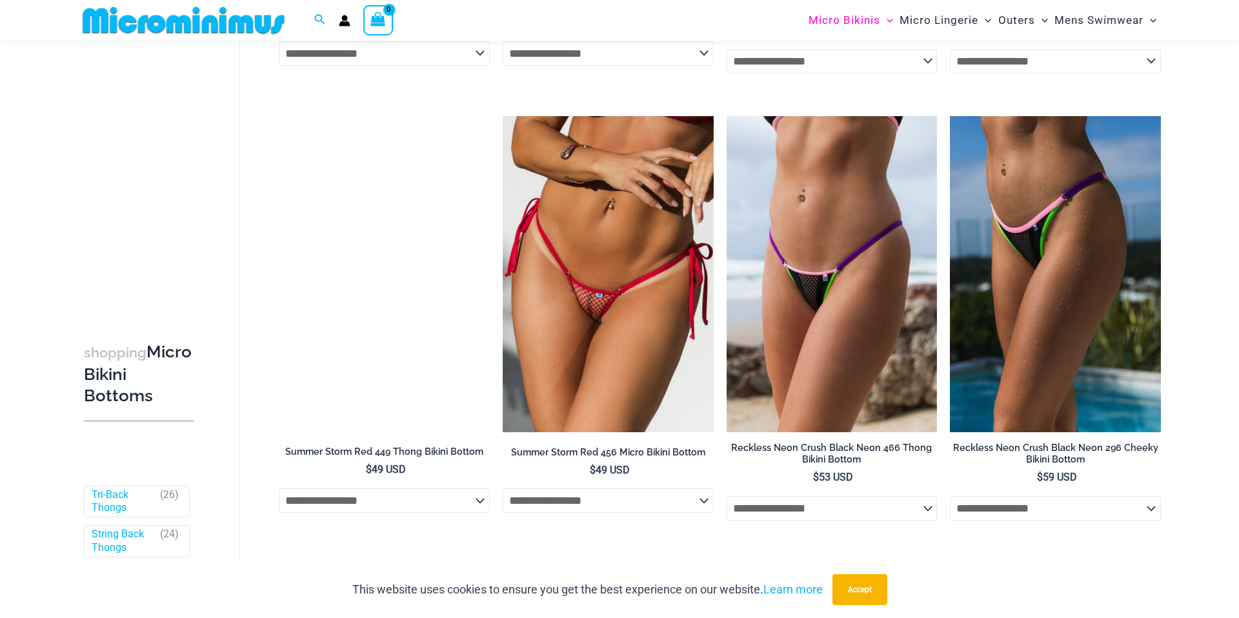
scroll to position [1462, 0]
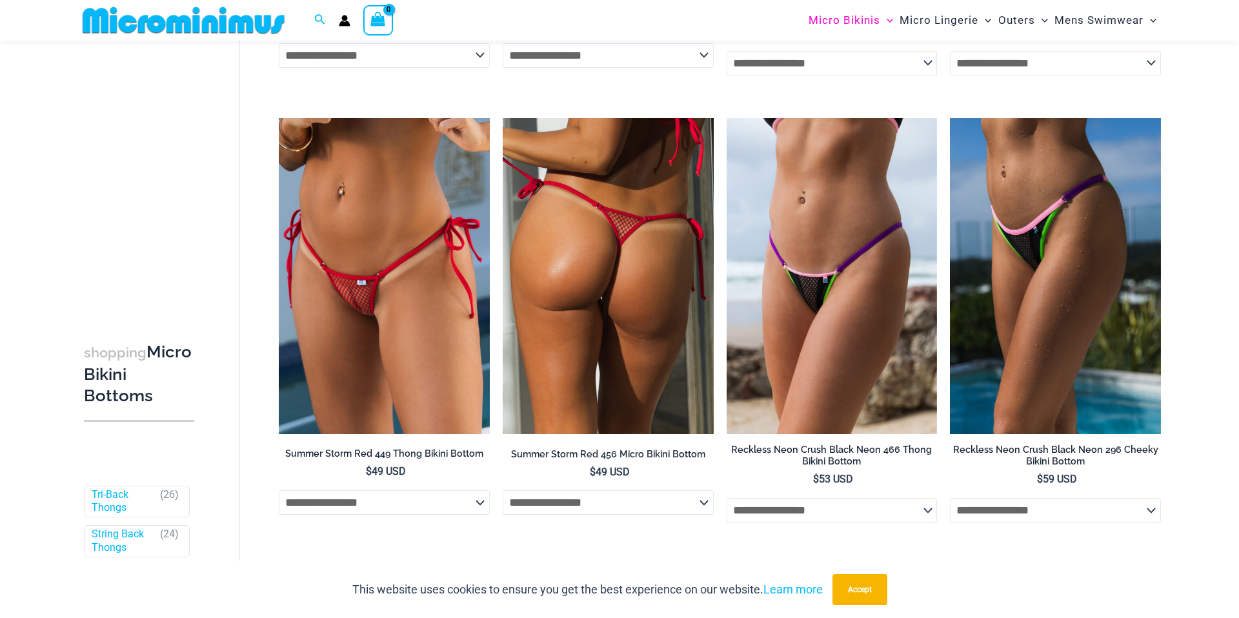
click at [624, 296] on img at bounding box center [608, 276] width 211 height 316
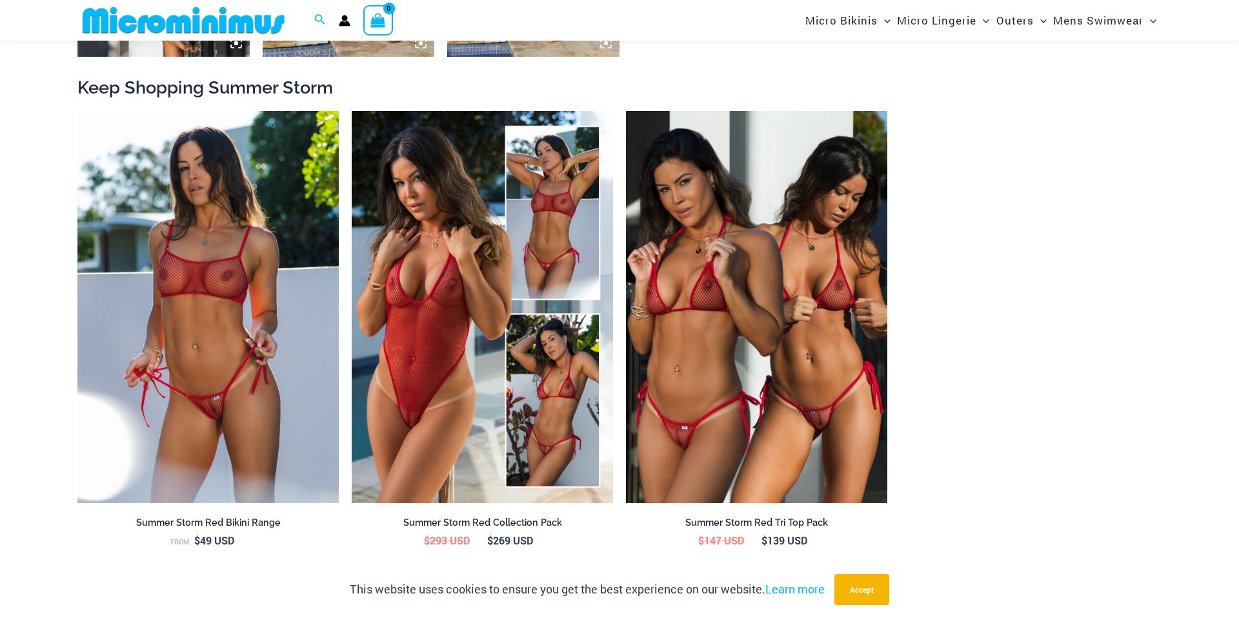
scroll to position [1418, 0]
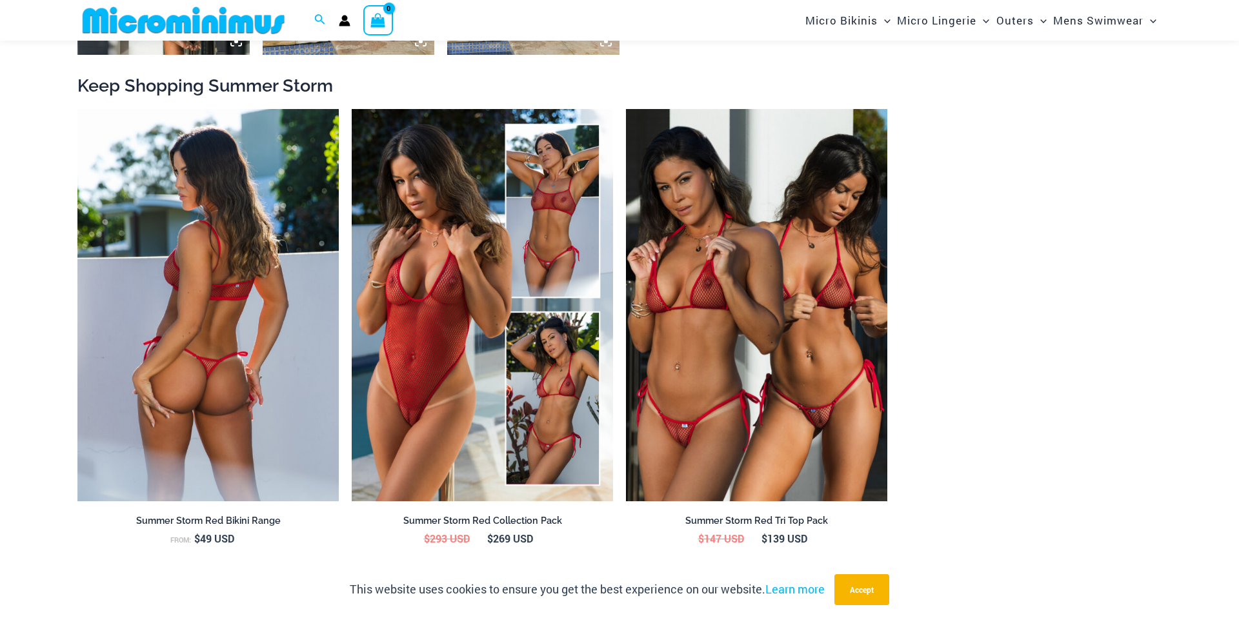
click at [292, 385] on img at bounding box center [207, 305] width 261 height 392
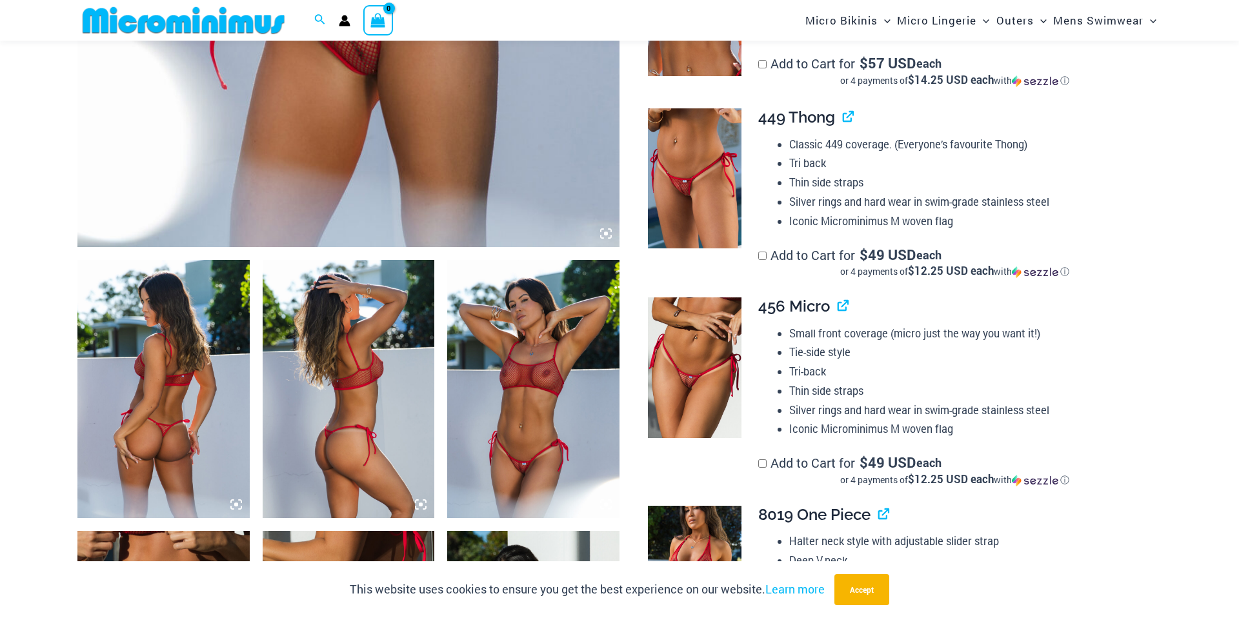
scroll to position [688, 0]
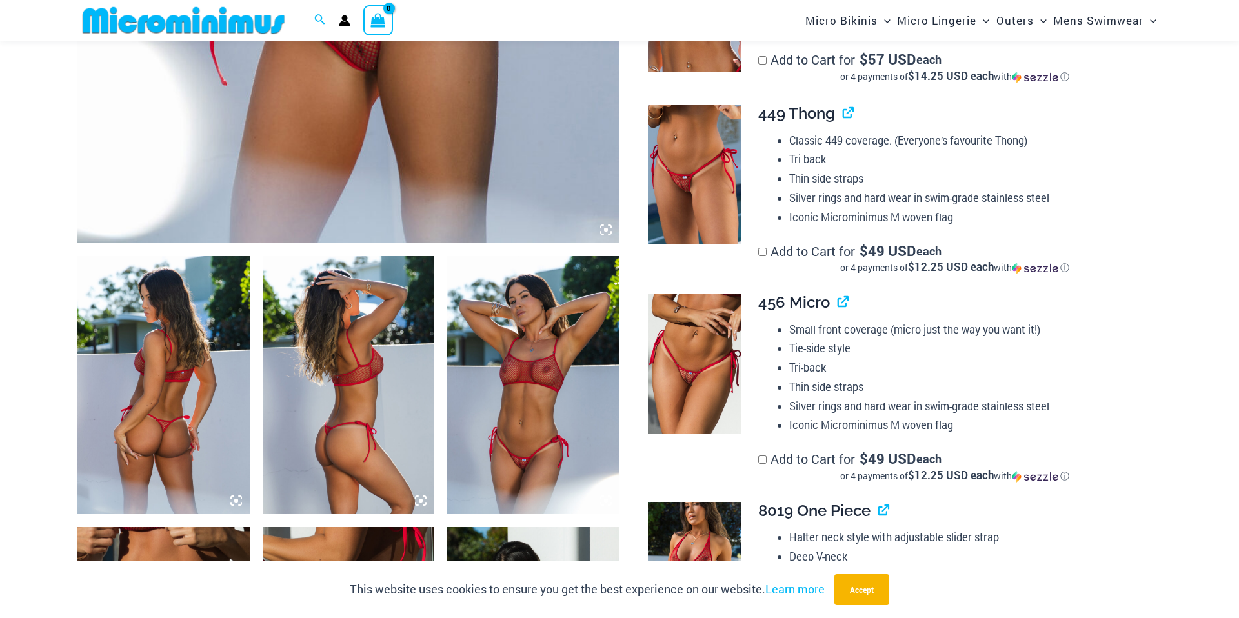
click at [476, 405] on img at bounding box center [533, 385] width 172 height 258
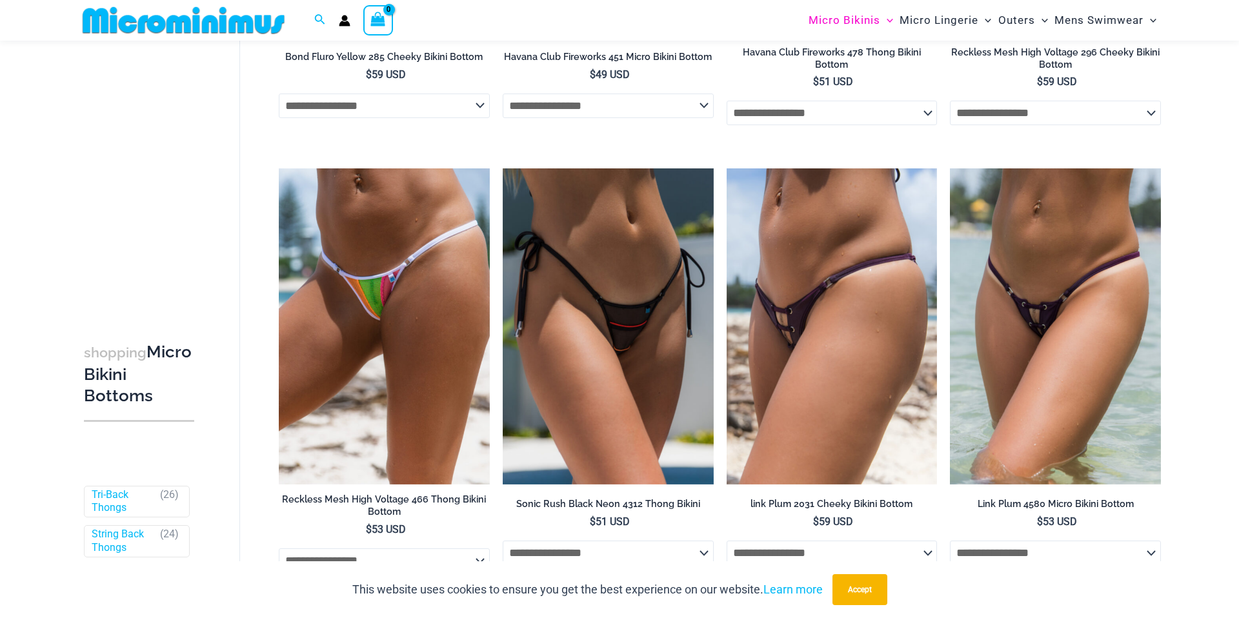
scroll to position [3197, 0]
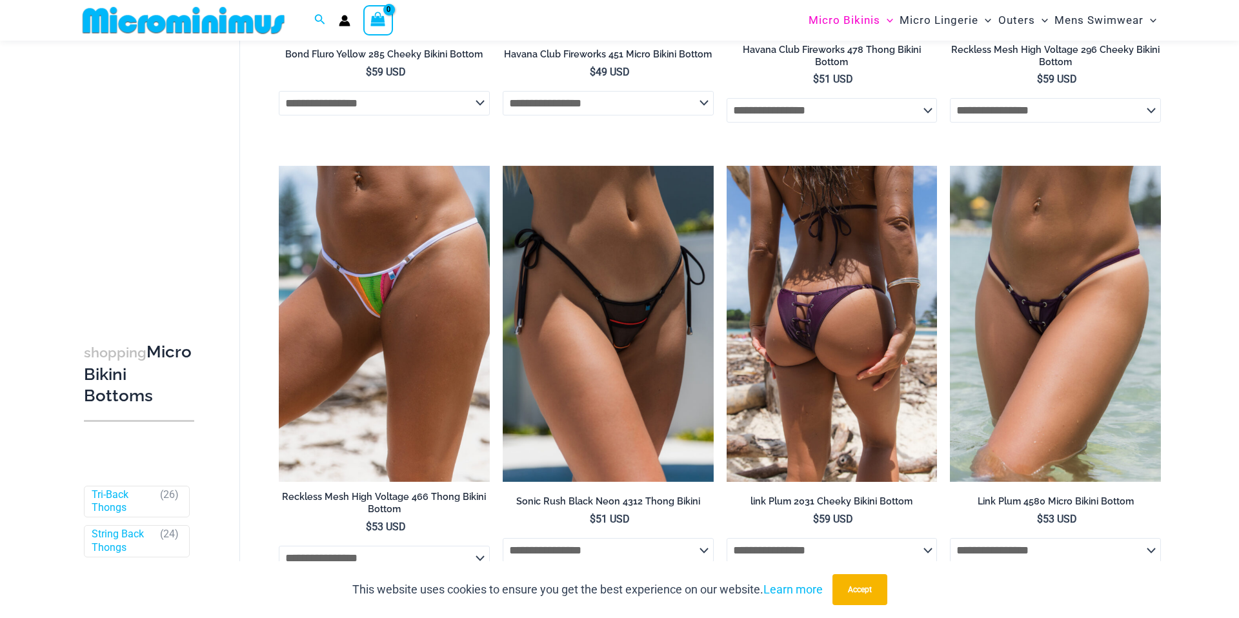
click at [895, 260] on img at bounding box center [832, 324] width 211 height 316
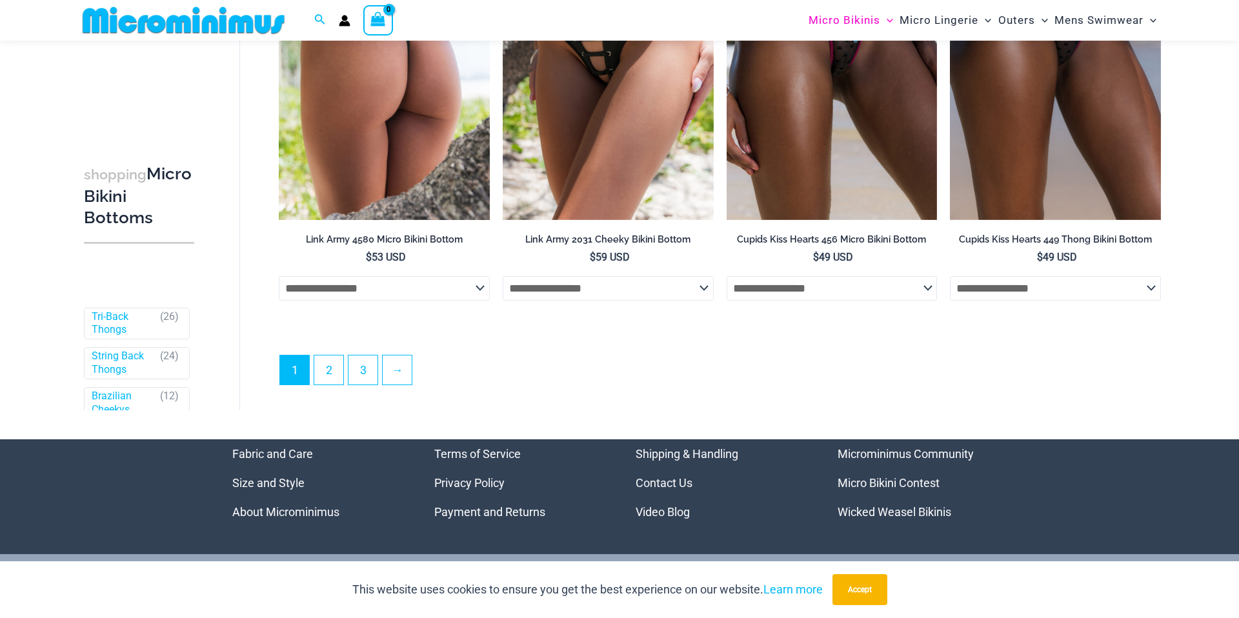
scroll to position [3908, 0]
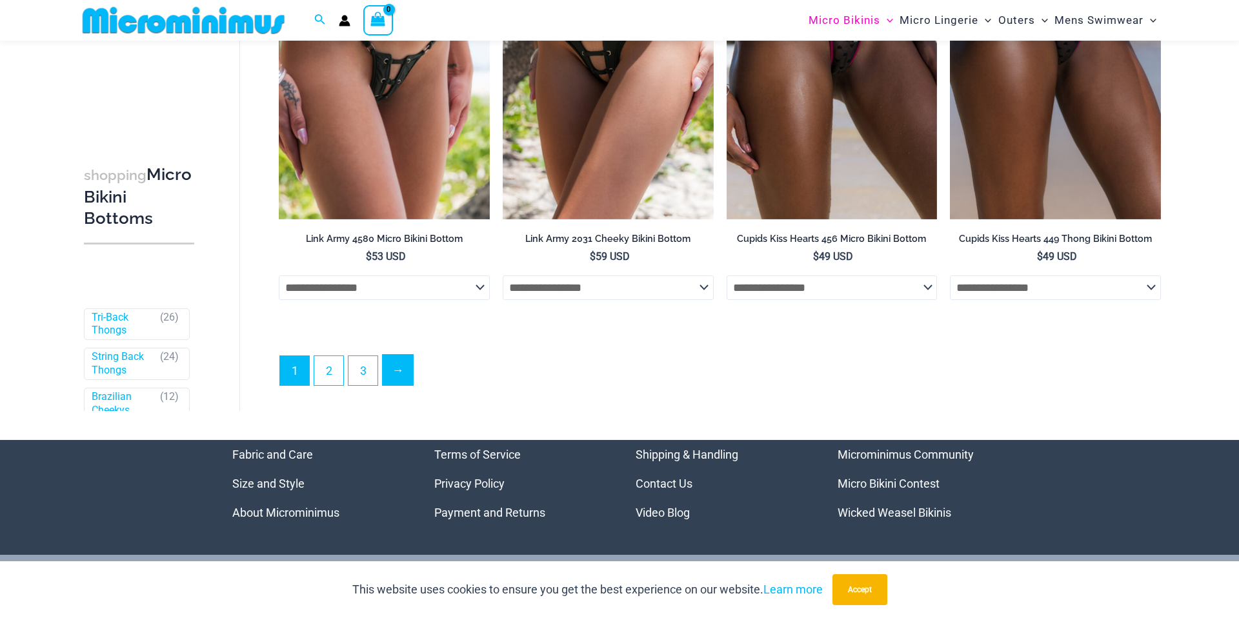
click at [408, 385] on link "→" at bounding box center [398, 370] width 30 height 30
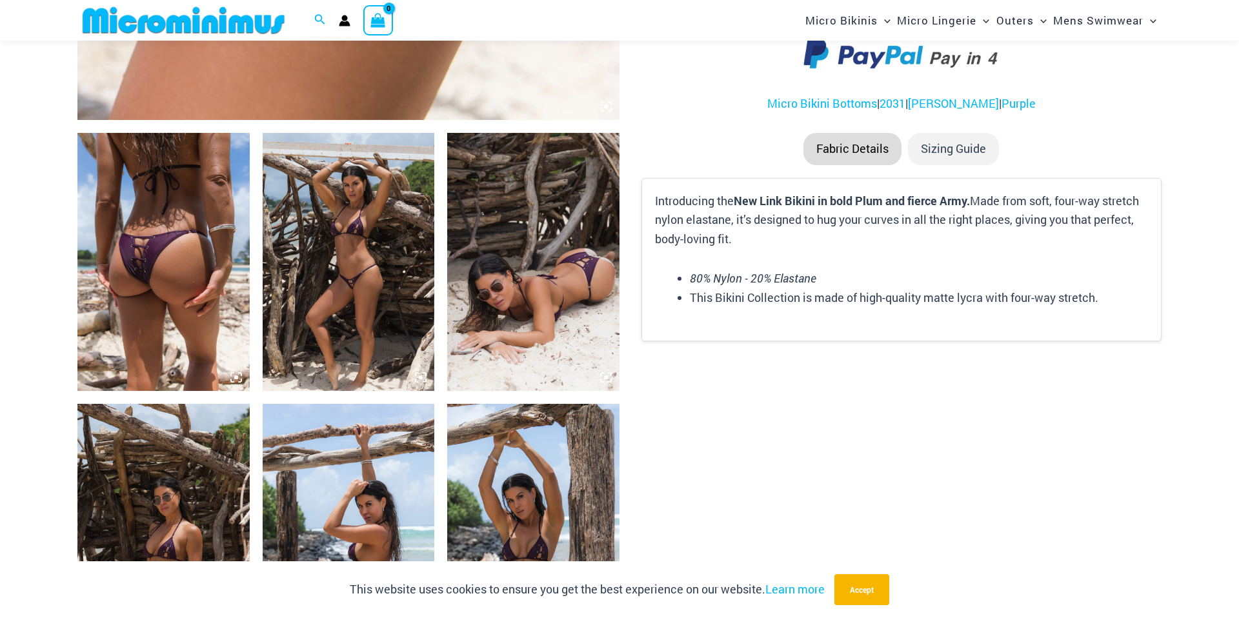
scroll to position [811, 0]
click at [332, 331] on img at bounding box center [349, 261] width 172 height 258
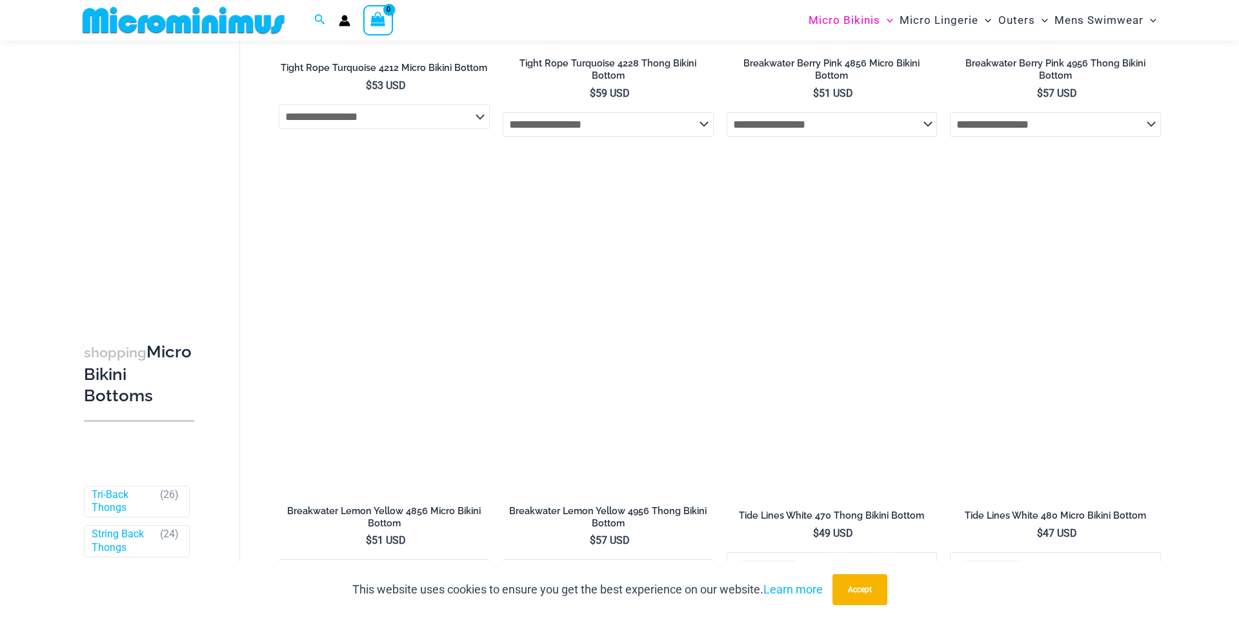
scroll to position [1309, 0]
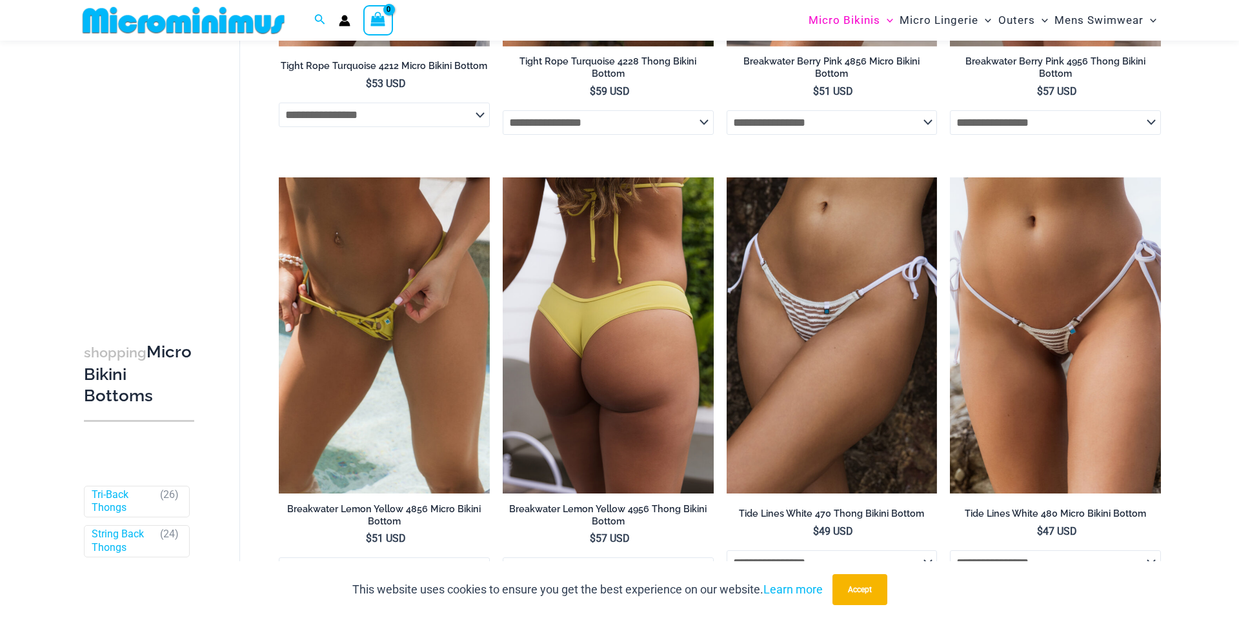
click at [536, 362] on img at bounding box center [608, 336] width 211 height 316
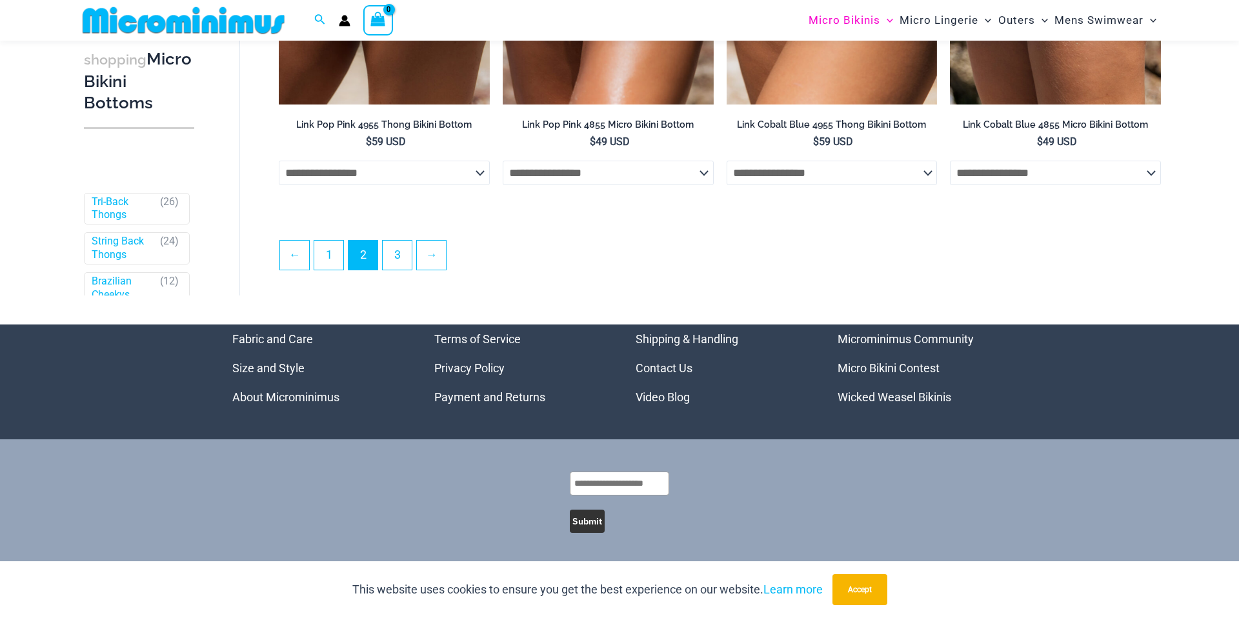
scroll to position [3493, 0]
click at [401, 254] on link "3" at bounding box center [397, 254] width 29 height 30
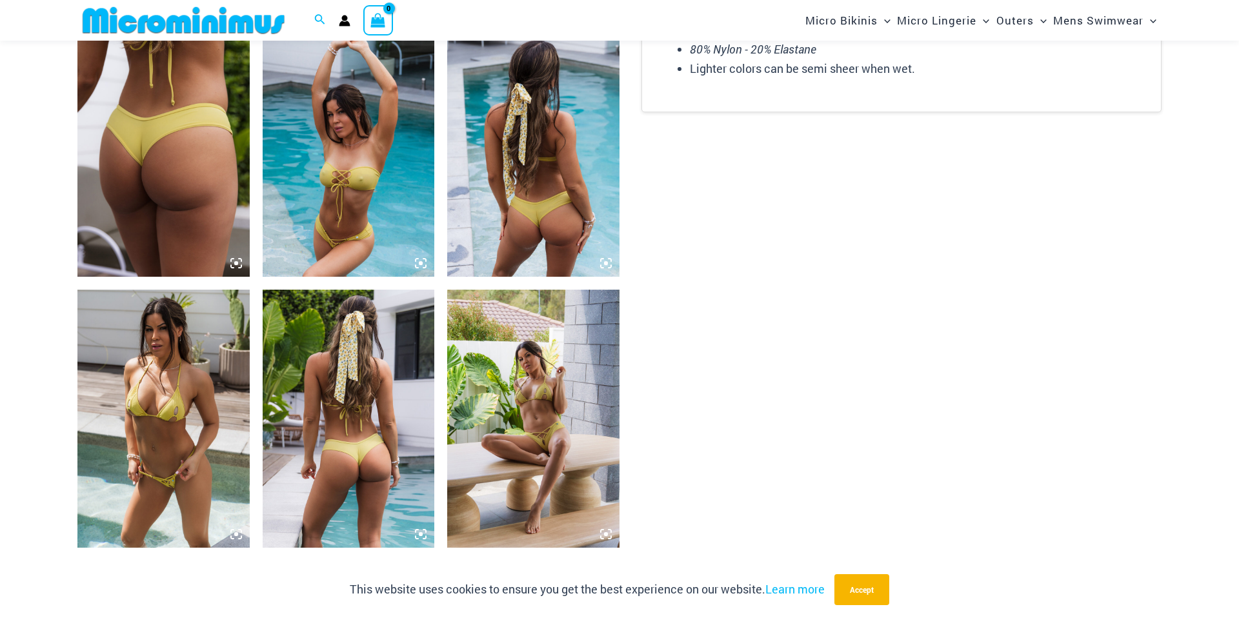
scroll to position [930, 0]
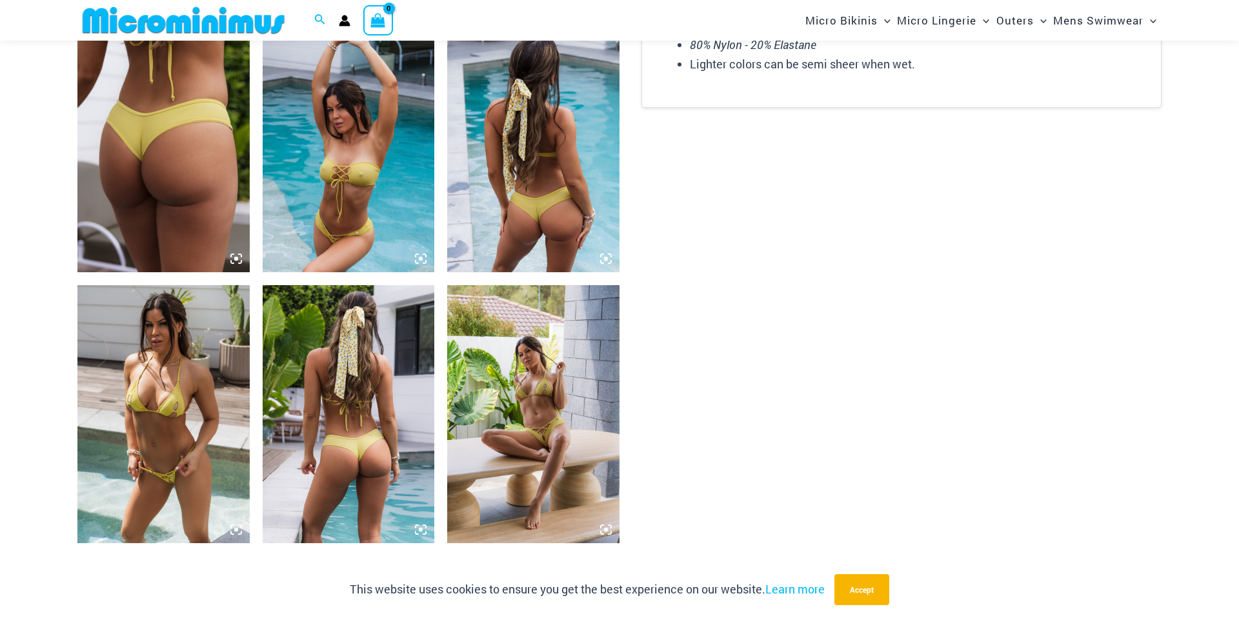
click at [498, 385] on img at bounding box center [533, 414] width 172 height 258
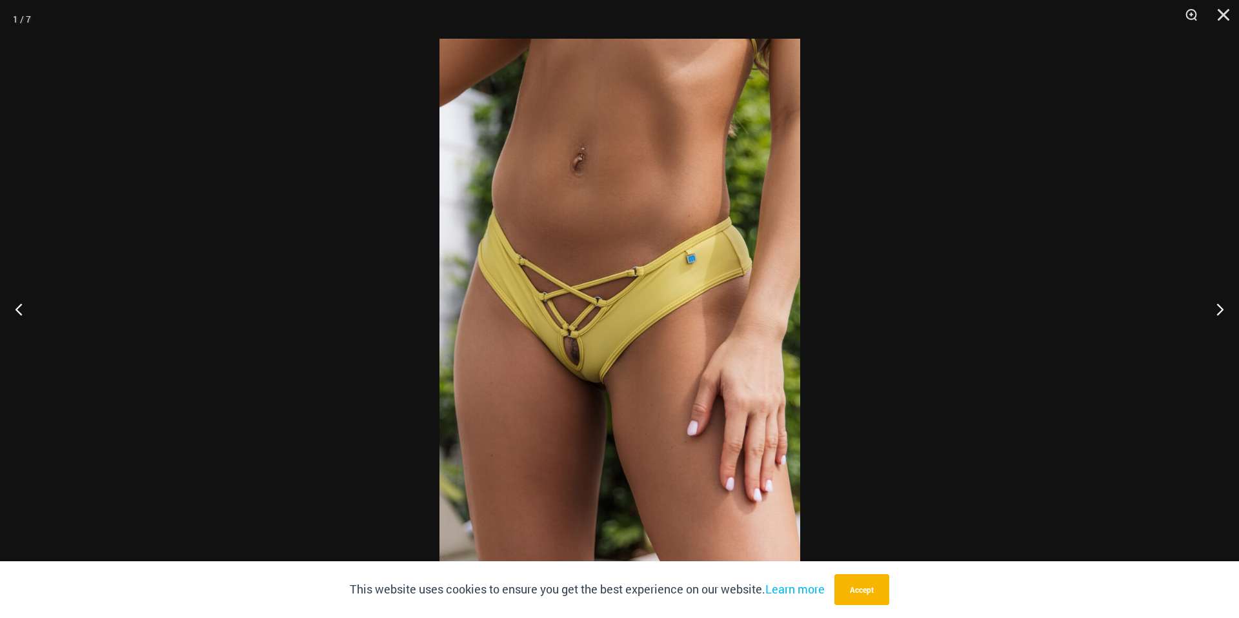
click at [586, 356] on img at bounding box center [620, 309] width 361 height 541
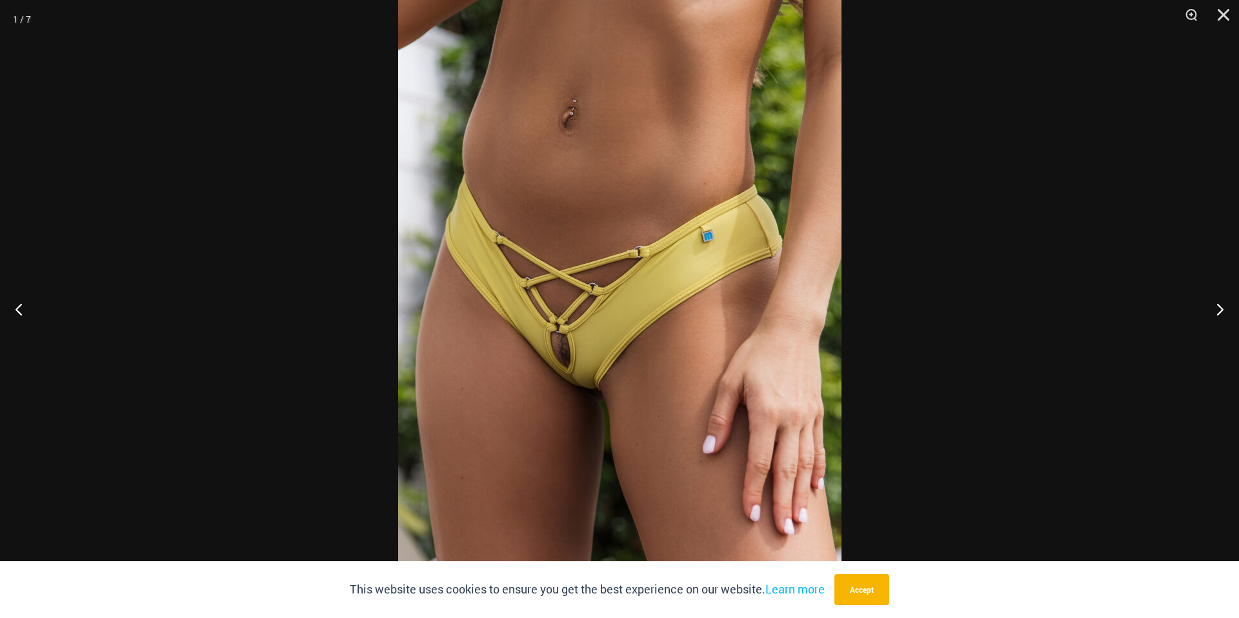
click at [586, 356] on img at bounding box center [619, 298] width 443 height 665
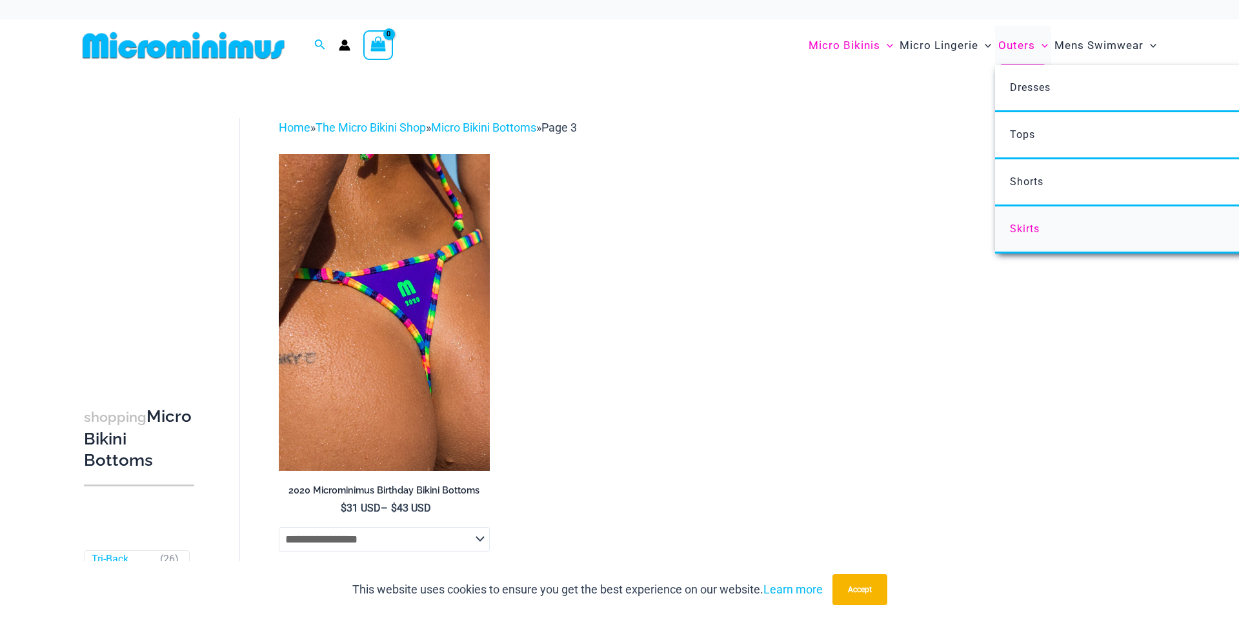
click at [1018, 227] on span "Skirts" at bounding box center [1025, 229] width 30 height 12
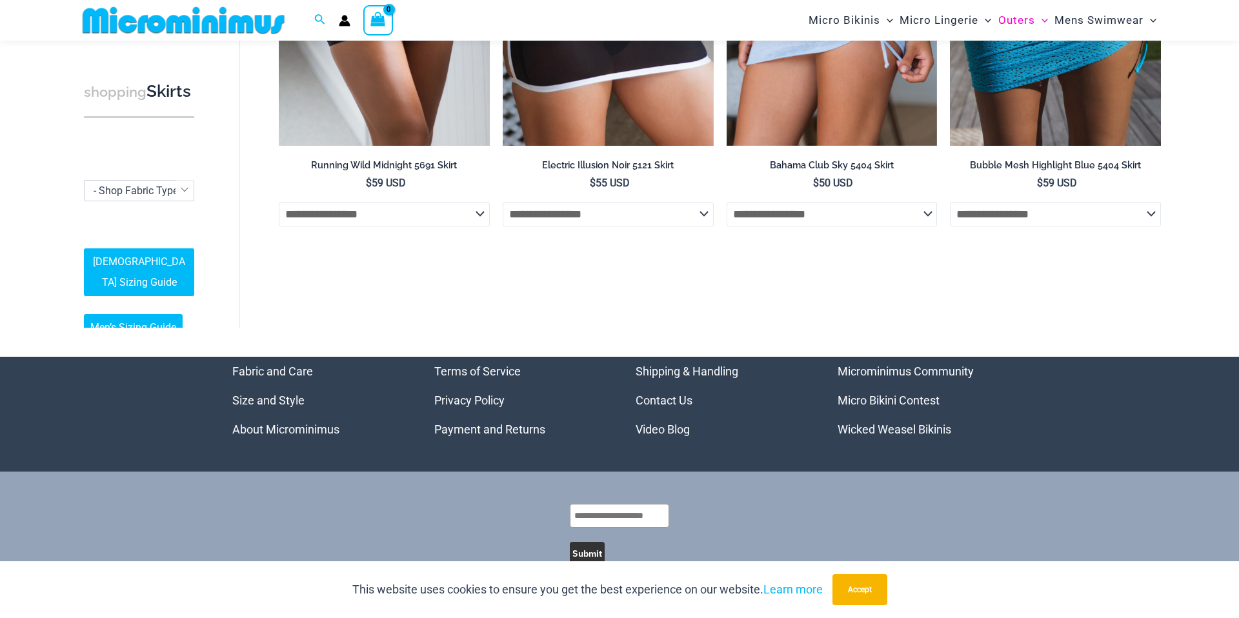
scroll to position [347, 0]
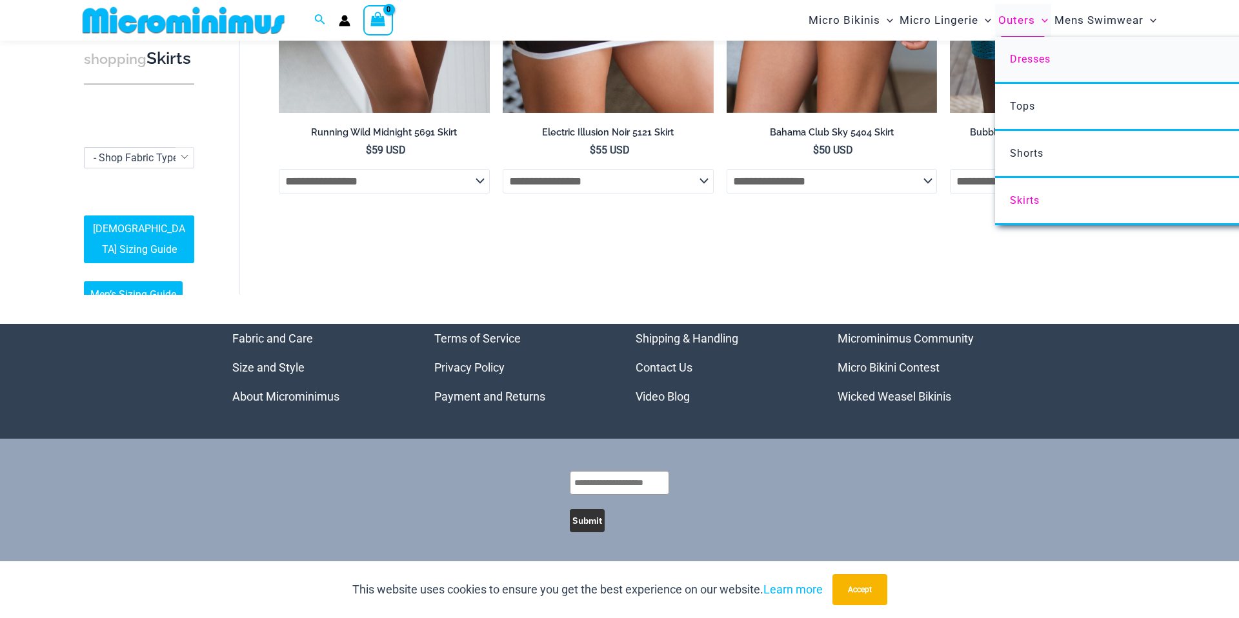
click at [1011, 56] on span "Dresses" at bounding box center [1030, 59] width 41 height 12
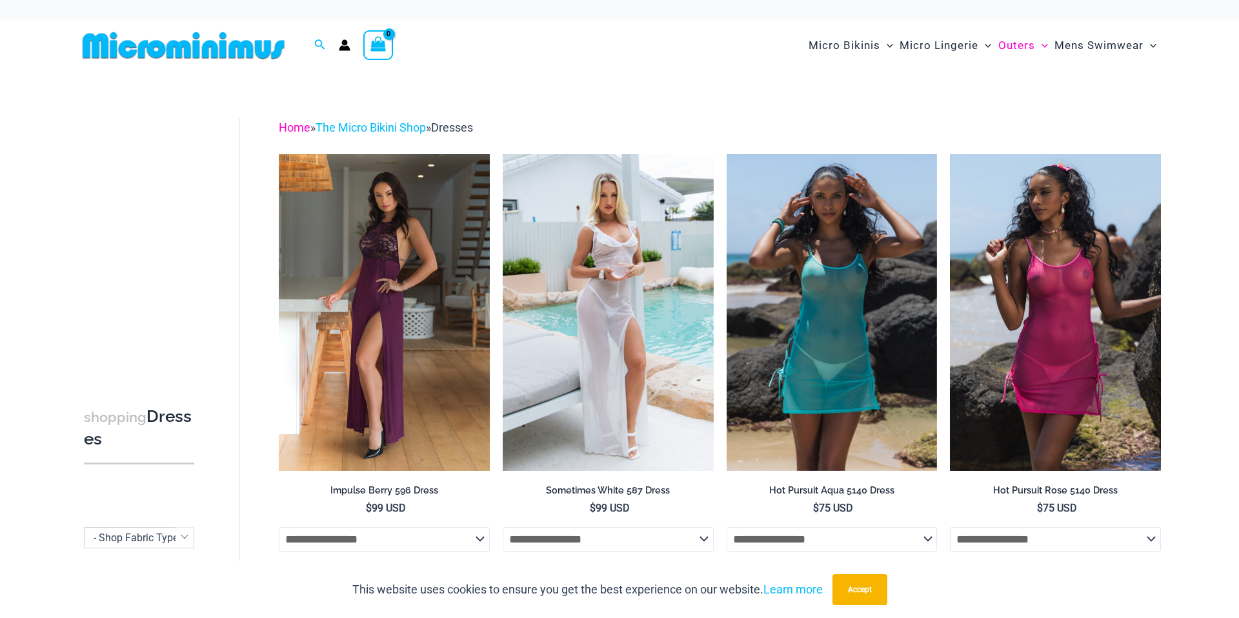
click at [284, 129] on link "Home" at bounding box center [295, 128] width 32 height 14
click at [292, 128] on link "Home" at bounding box center [295, 128] width 32 height 14
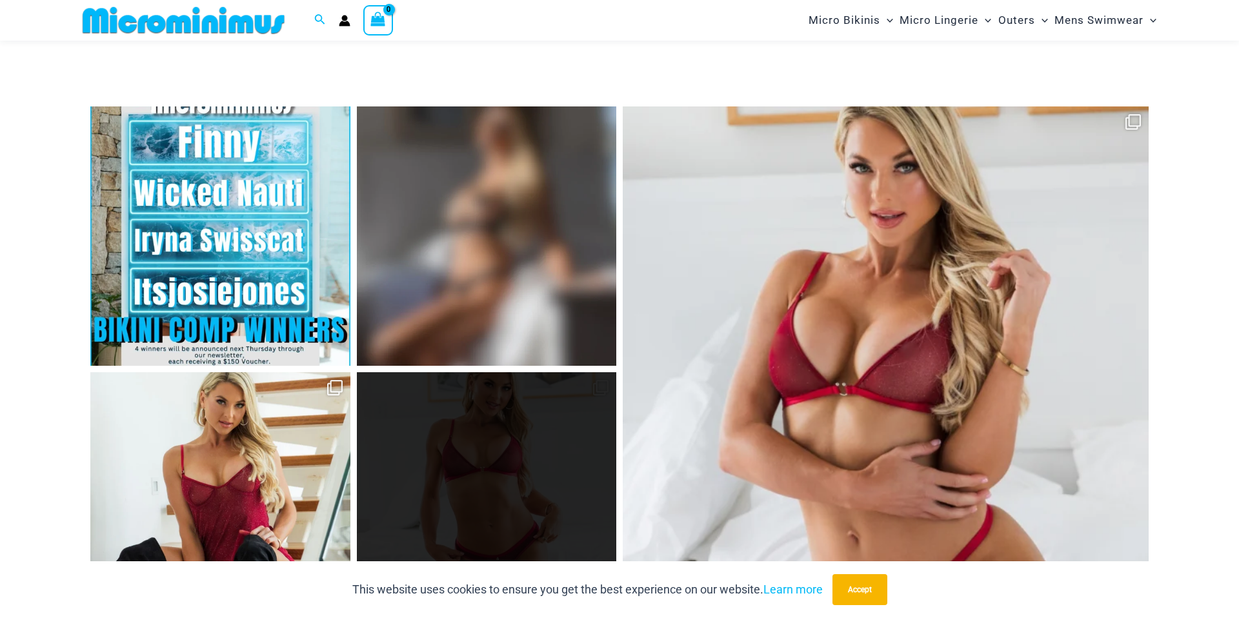
scroll to position [5506, 0]
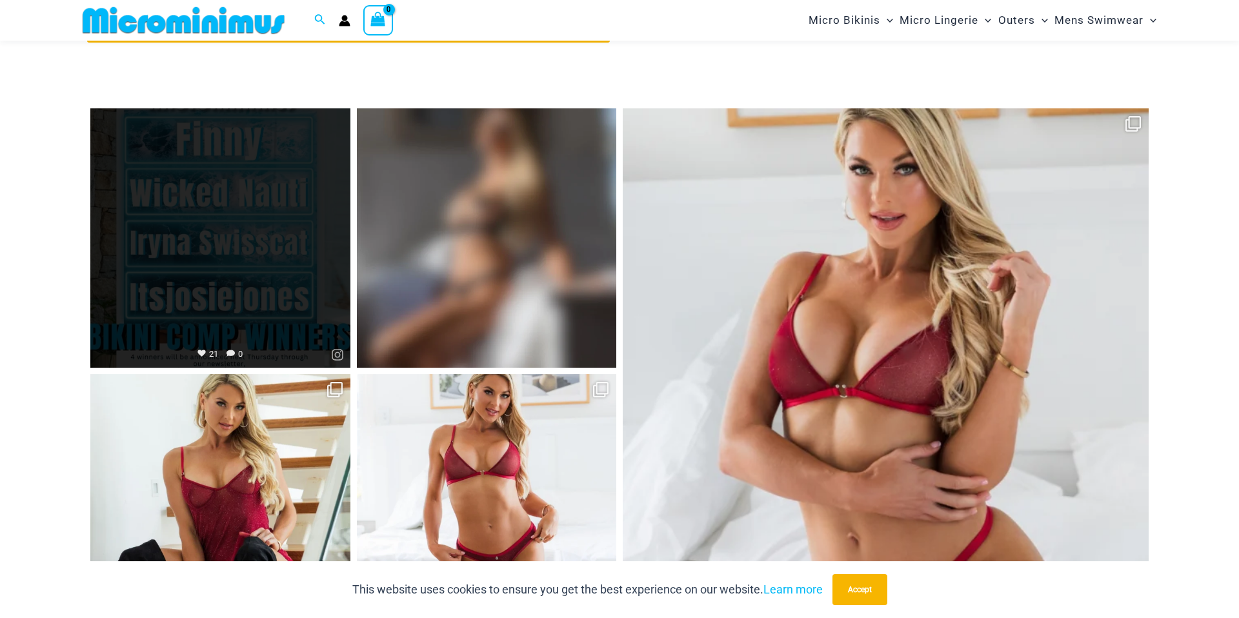
click at [278, 234] on link "Open" at bounding box center [220, 238] width 260 height 260
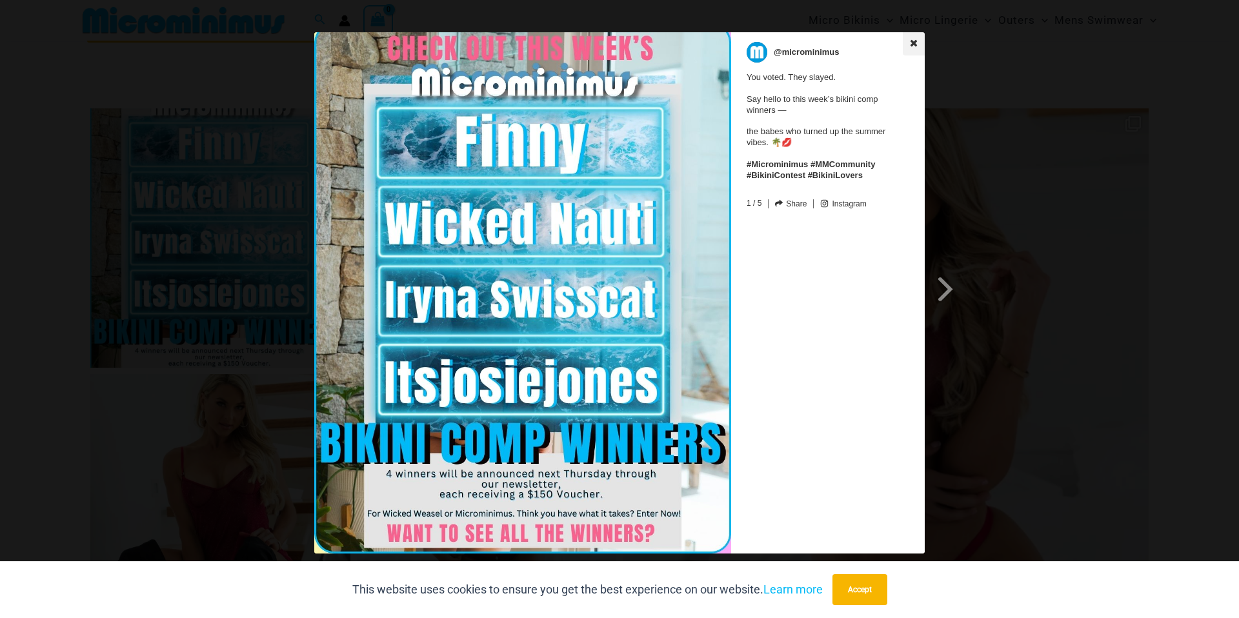
click at [915, 43] on icon at bounding box center [914, 42] width 7 height 7
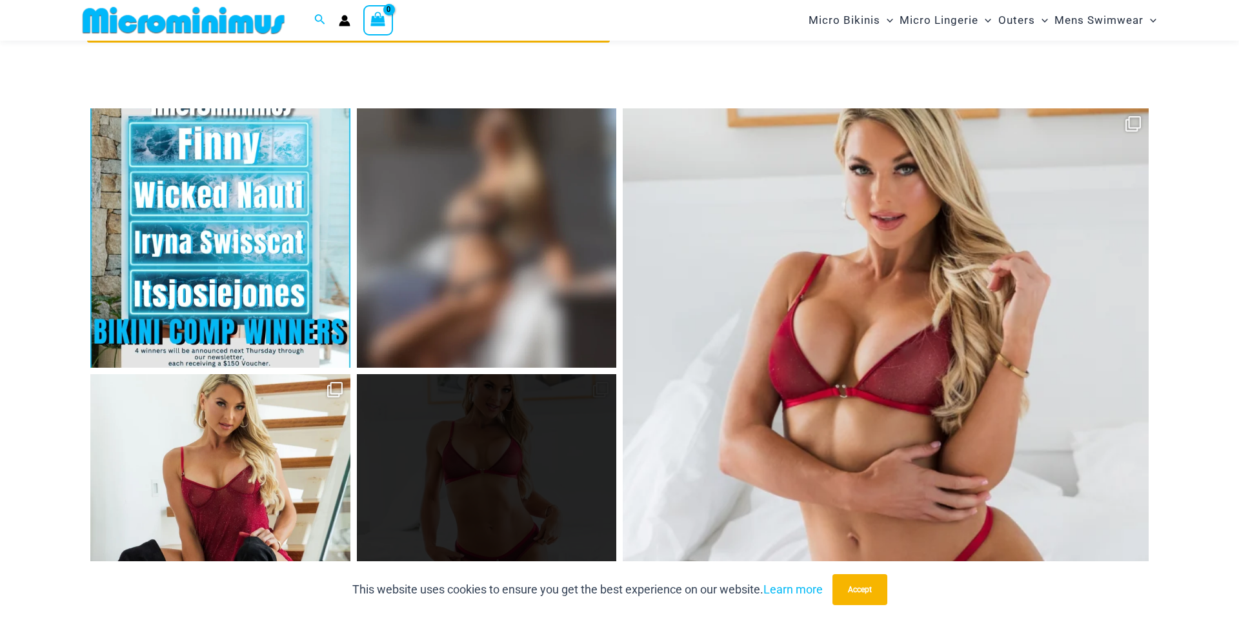
click at [509, 423] on link "Open" at bounding box center [487, 504] width 260 height 260
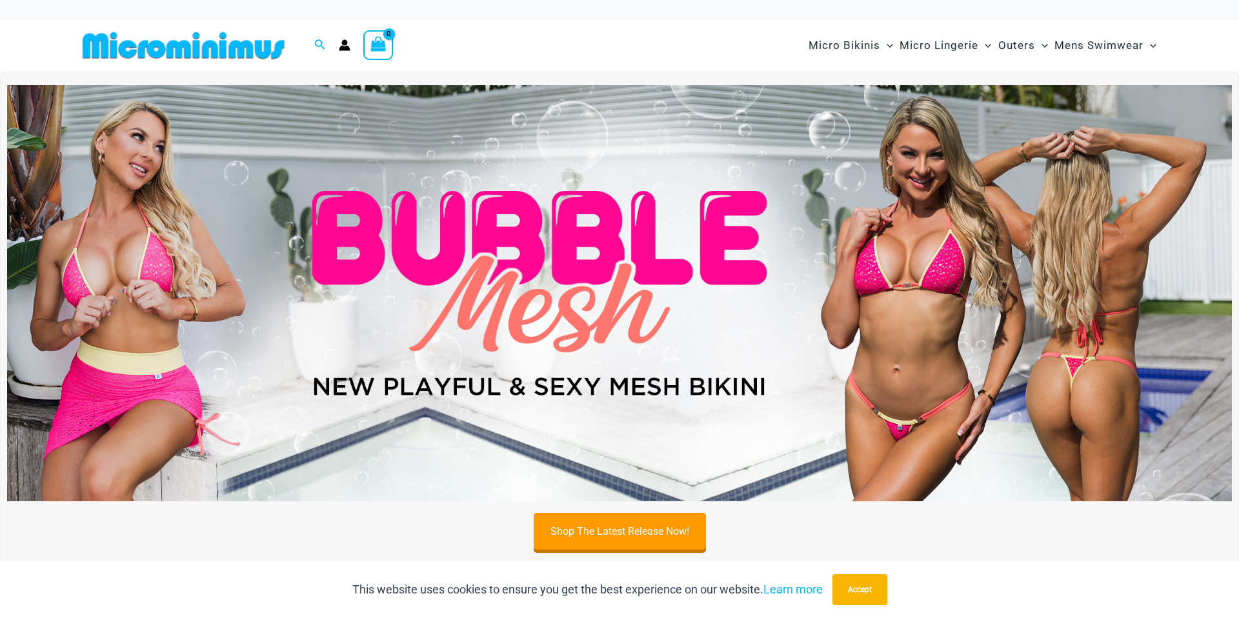
click at [228, 41] on img at bounding box center [183, 45] width 212 height 29
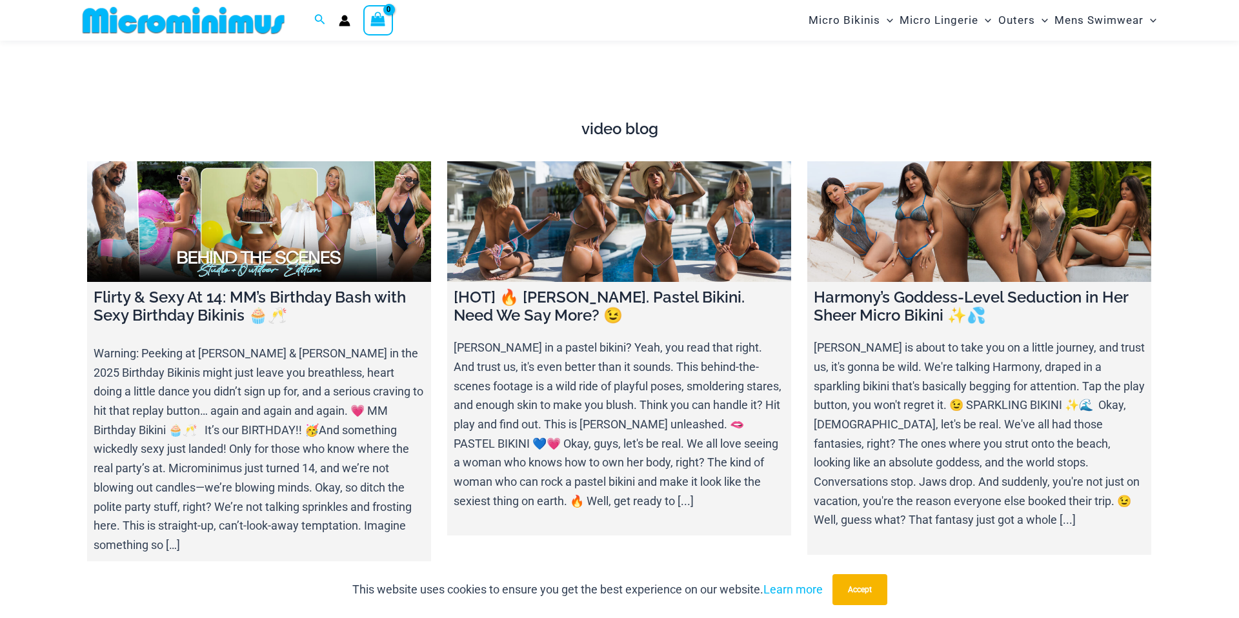
scroll to position [4435, 0]
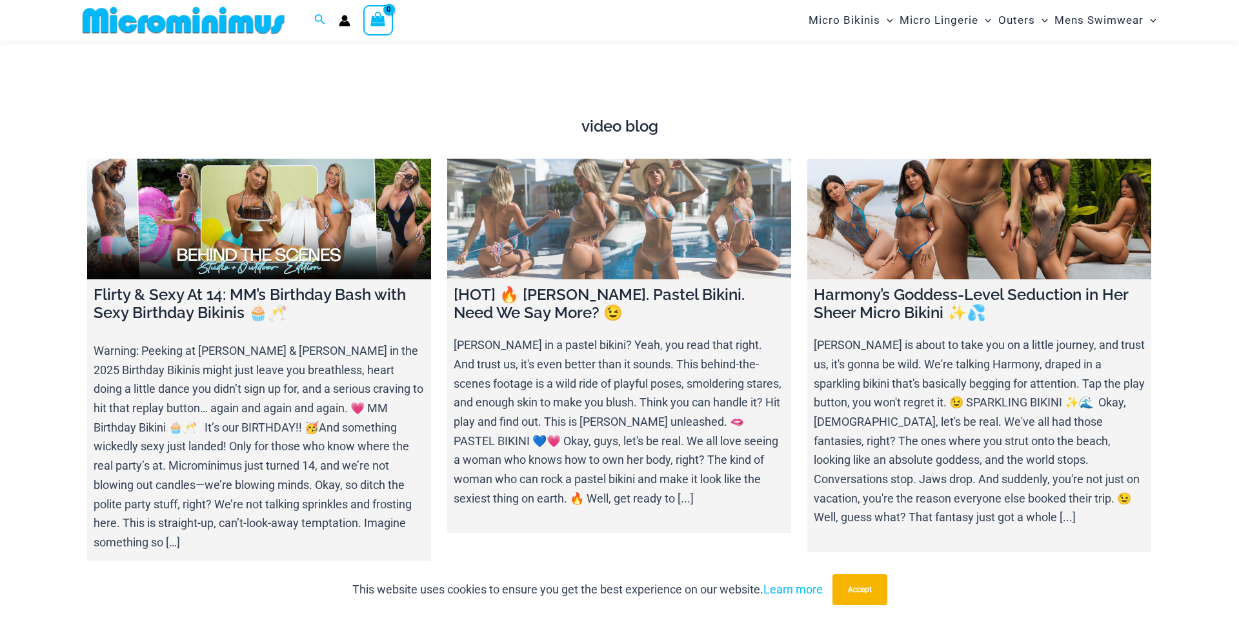
click at [525, 214] on link at bounding box center [619, 219] width 344 height 121
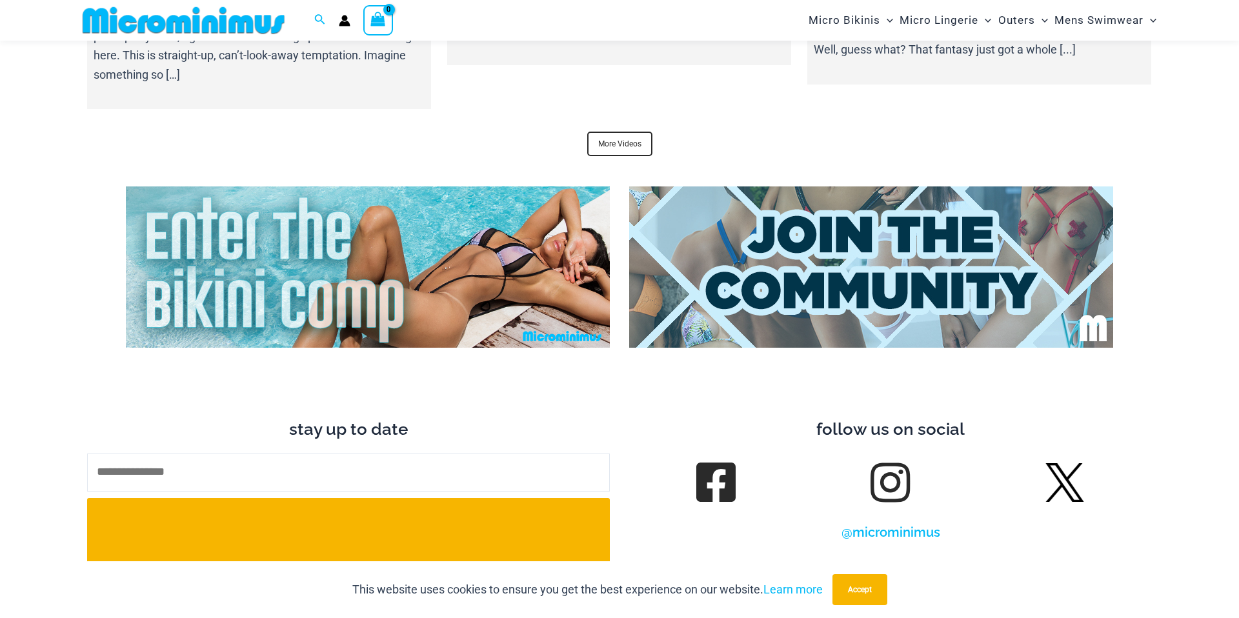
scroll to position [4905, 0]
